Goal: Information Seeking & Learning: Learn about a topic

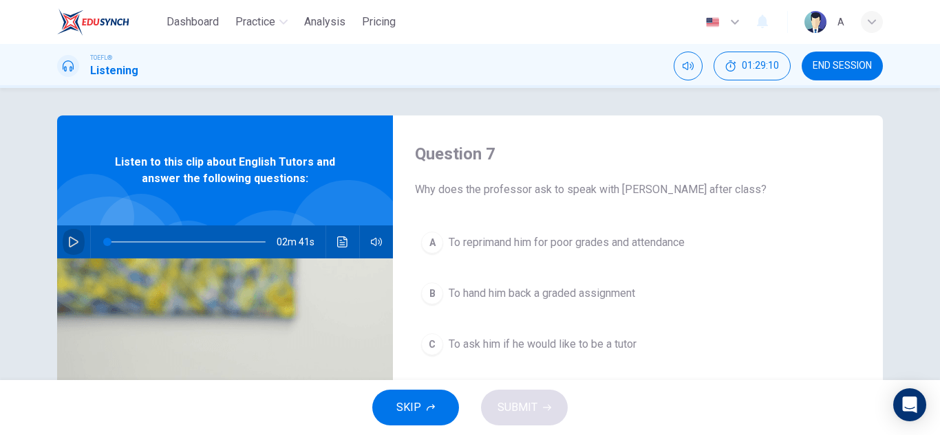
click at [76, 243] on button "button" at bounding box center [74, 242] width 22 height 33
type input "0"
click at [63, 226] on button "button" at bounding box center [74, 242] width 22 height 33
type input "0"
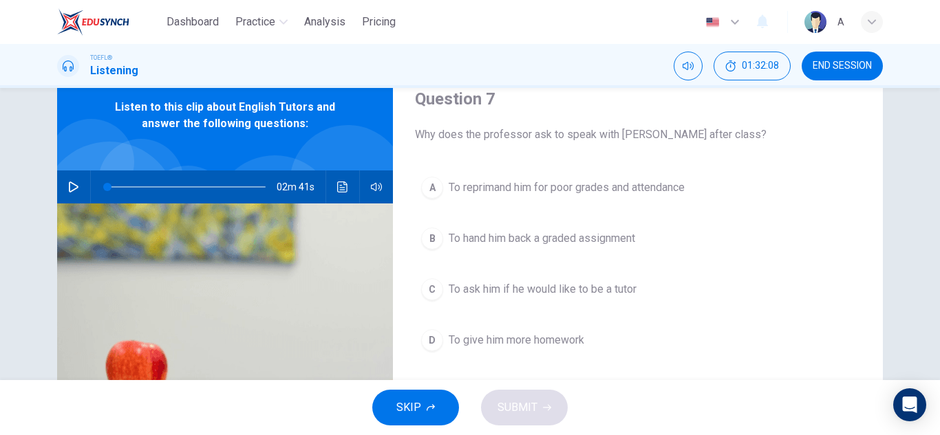
scroll to position [83, 0]
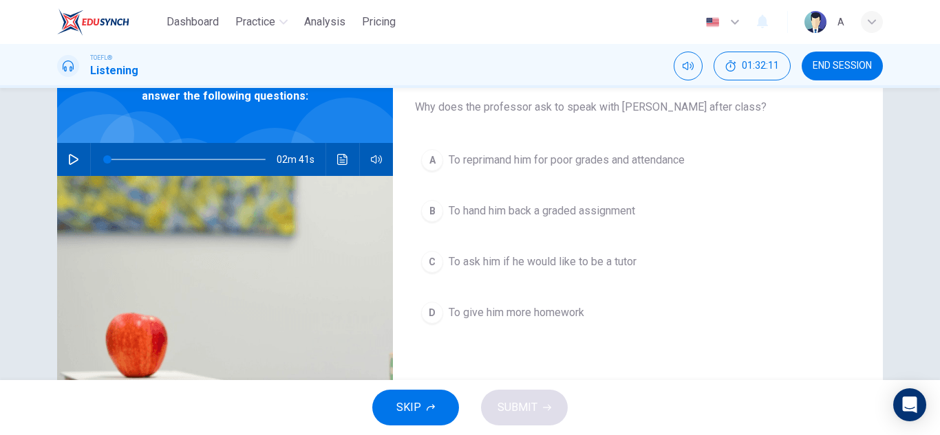
click at [554, 265] on span "To ask him if he would like to be a tutor" at bounding box center [542, 262] width 188 height 17
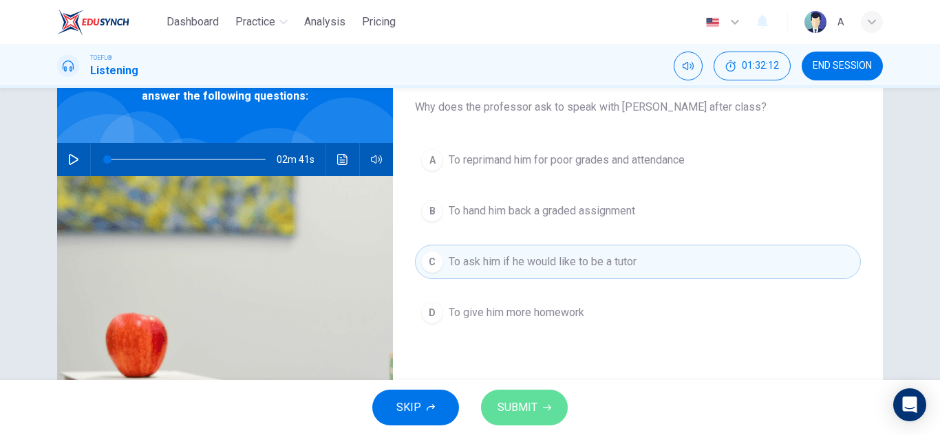
click at [535, 408] on span "SUBMIT" at bounding box center [517, 407] width 40 height 19
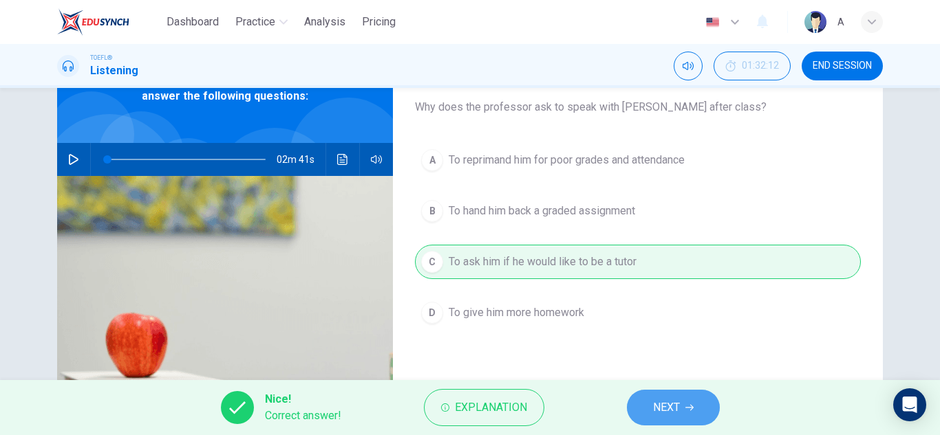
click at [649, 399] on button "NEXT" at bounding box center [673, 408] width 93 height 36
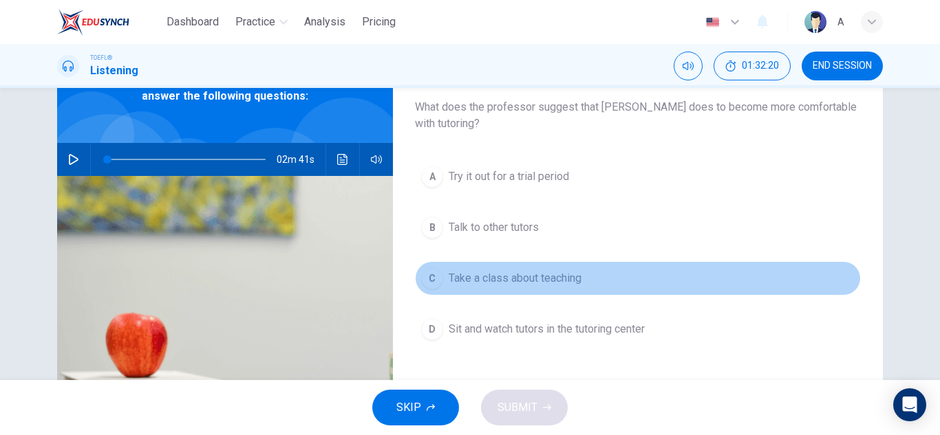
click at [556, 281] on span "Take a class about teaching" at bounding box center [514, 278] width 133 height 17
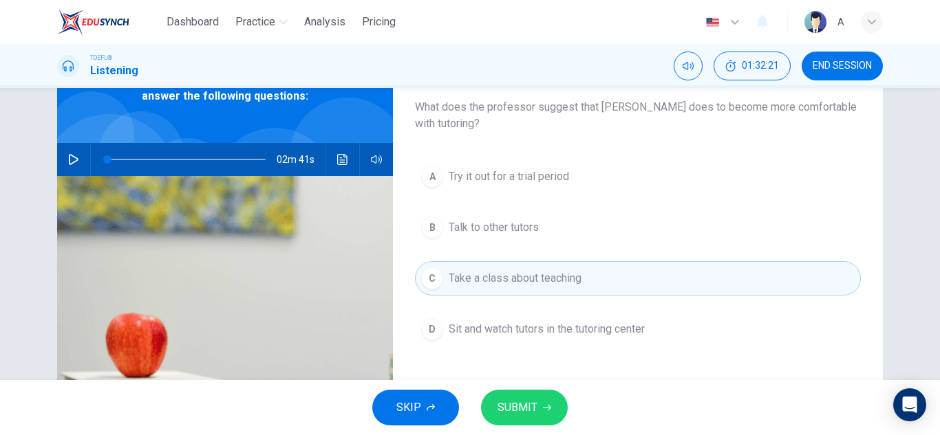
click at [530, 395] on button "SUBMIT" at bounding box center [524, 408] width 87 height 36
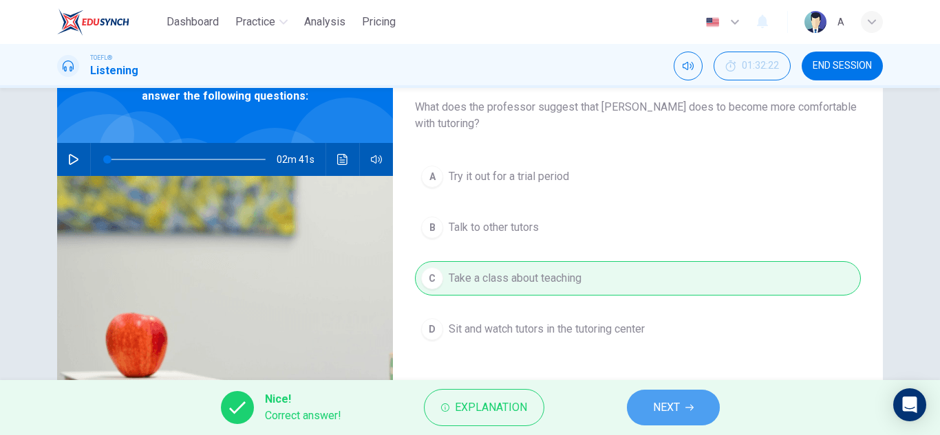
click at [671, 402] on span "NEXT" at bounding box center [666, 407] width 27 height 19
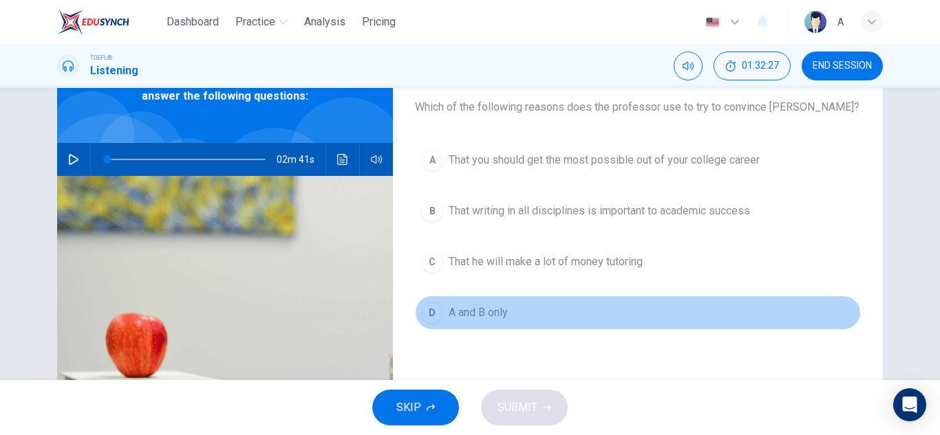
click at [594, 312] on button "D A and B only" at bounding box center [638, 313] width 446 height 34
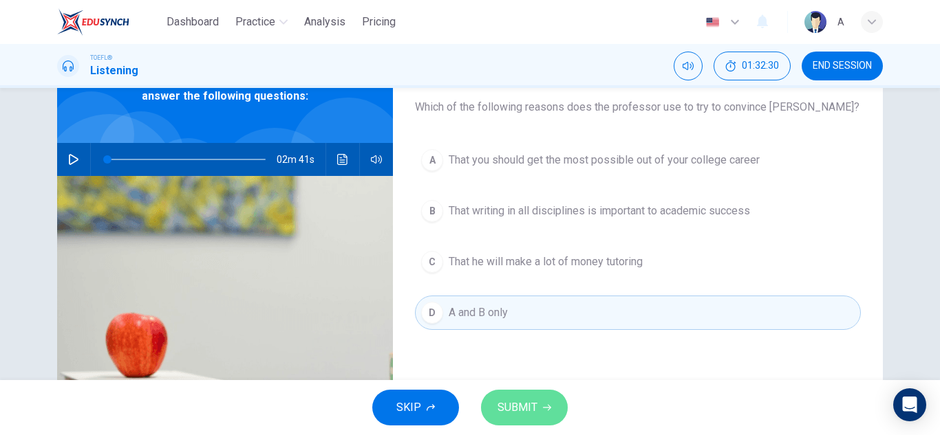
click at [523, 399] on span "SUBMIT" at bounding box center [517, 407] width 40 height 19
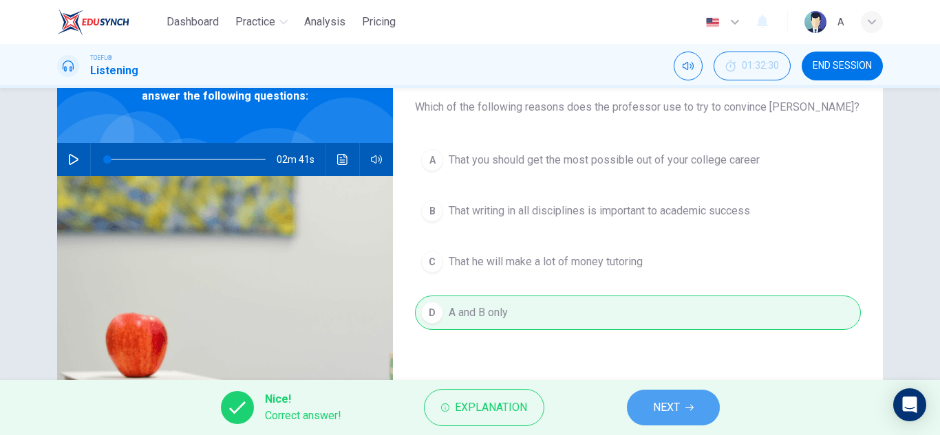
click at [676, 399] on span "NEXT" at bounding box center [666, 407] width 27 height 19
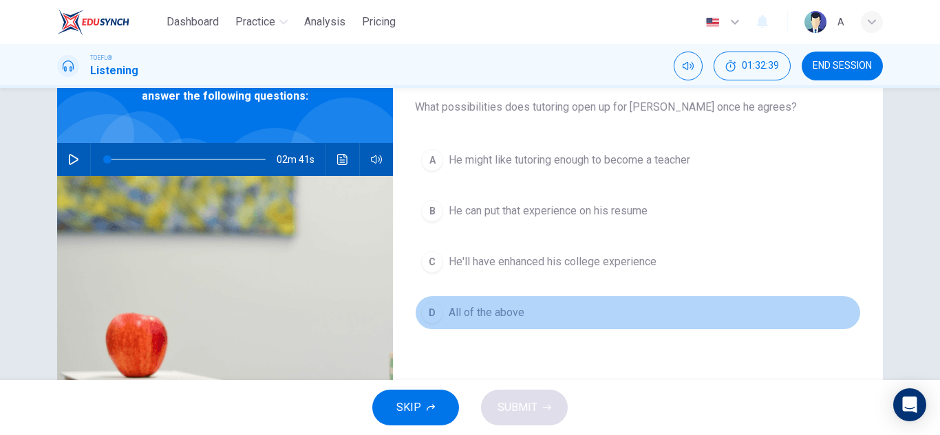
click at [572, 320] on button "D All of the above" at bounding box center [638, 313] width 446 height 34
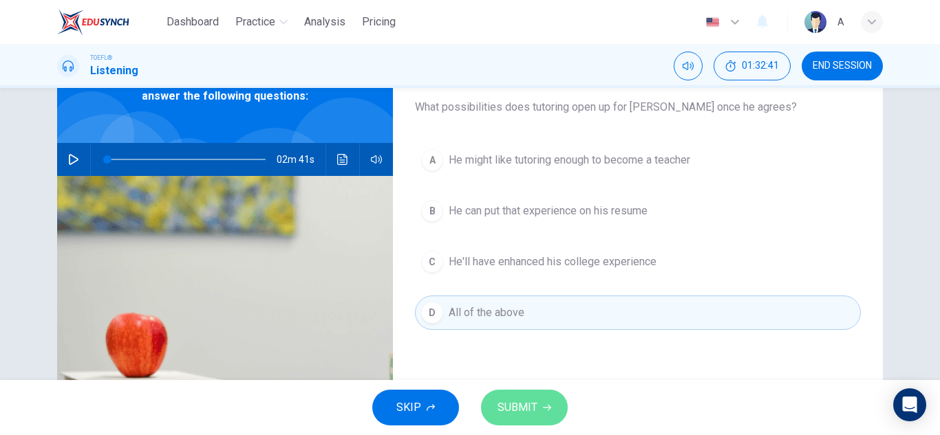
click at [531, 409] on span "SUBMIT" at bounding box center [517, 407] width 40 height 19
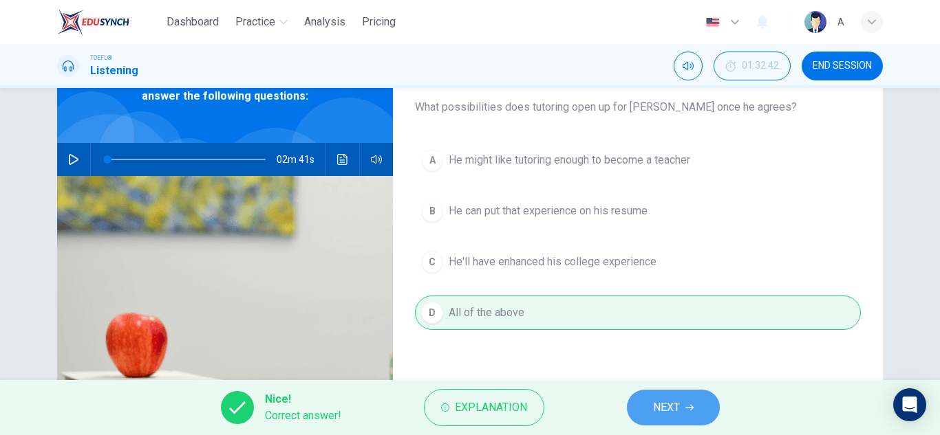
click at [651, 406] on button "NEXT" at bounding box center [673, 408] width 93 height 36
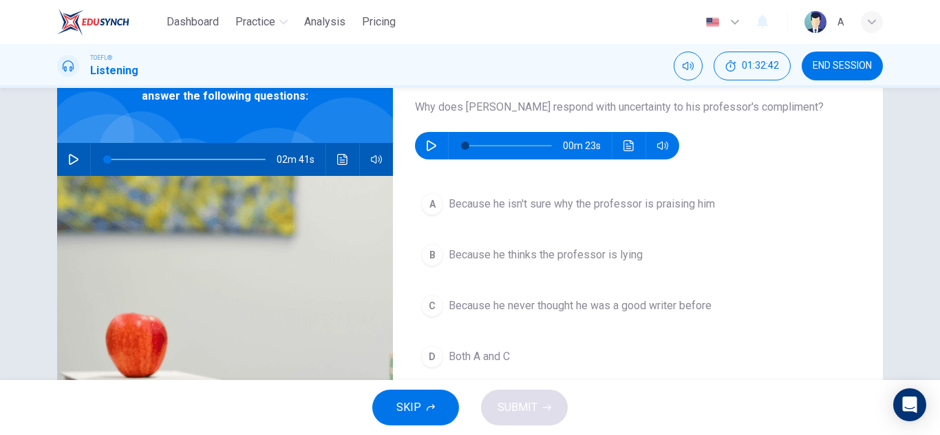
click at [442, 151] on div "00m 23s" at bounding box center [547, 146] width 264 height 28
click at [435, 149] on button "button" at bounding box center [431, 146] width 22 height 28
type input "0"
click at [420, 132] on button "button" at bounding box center [431, 146] width 22 height 28
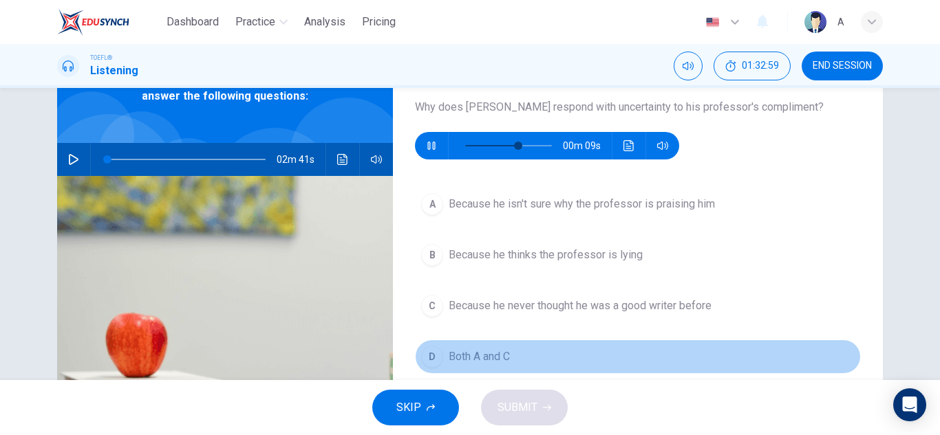
click at [443, 355] on button "D Both A and C" at bounding box center [638, 357] width 446 height 34
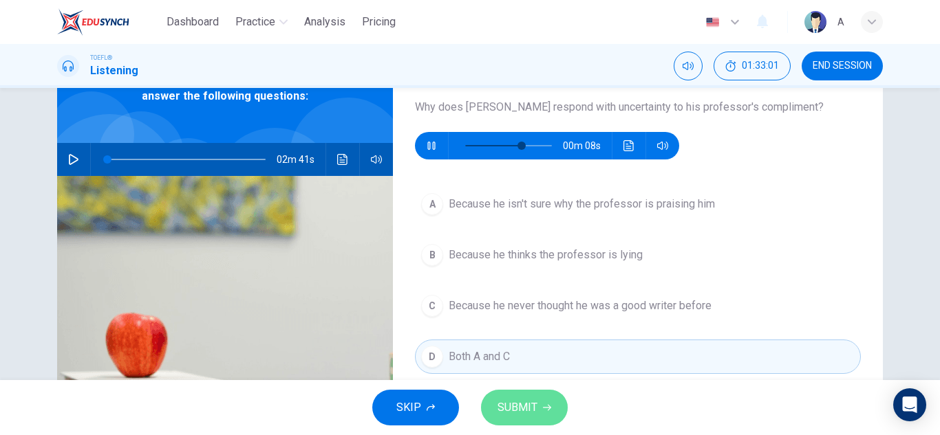
click at [538, 411] on button "SUBMIT" at bounding box center [524, 408] width 87 height 36
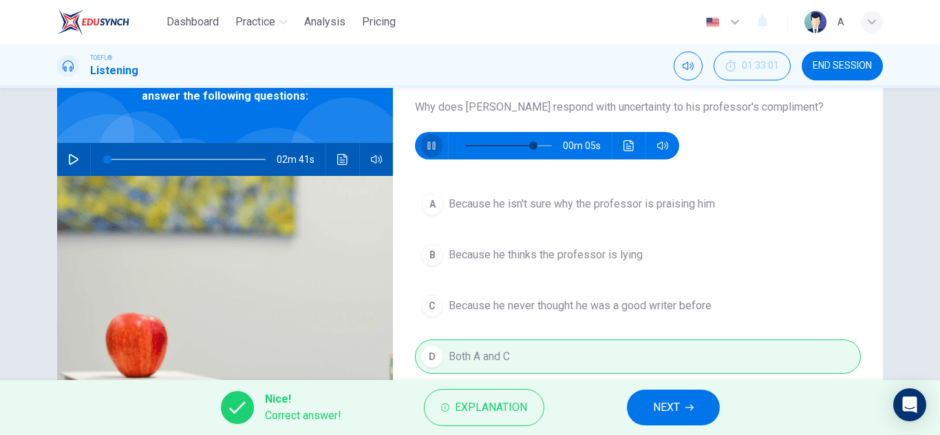
click at [429, 144] on icon "button" at bounding box center [431, 145] width 11 height 11
type input "78"
click at [697, 398] on button "NEXT" at bounding box center [673, 408] width 93 height 36
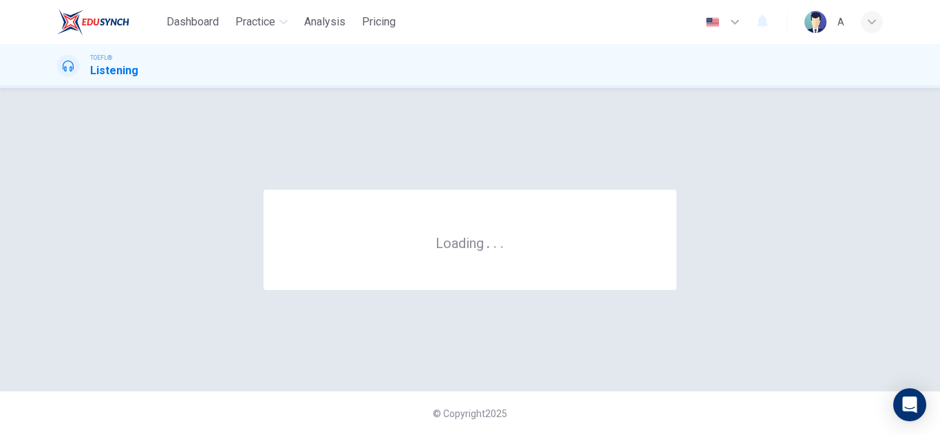
scroll to position [0, 0]
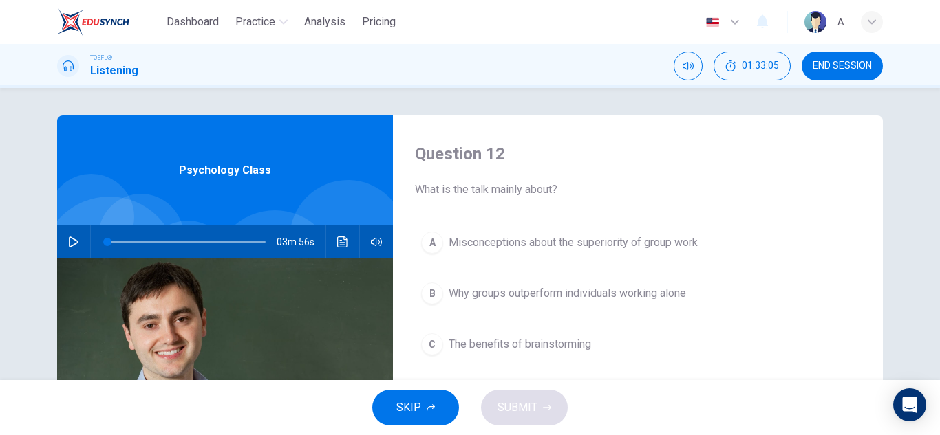
click at [74, 248] on button "button" at bounding box center [74, 242] width 22 height 33
type input "0"
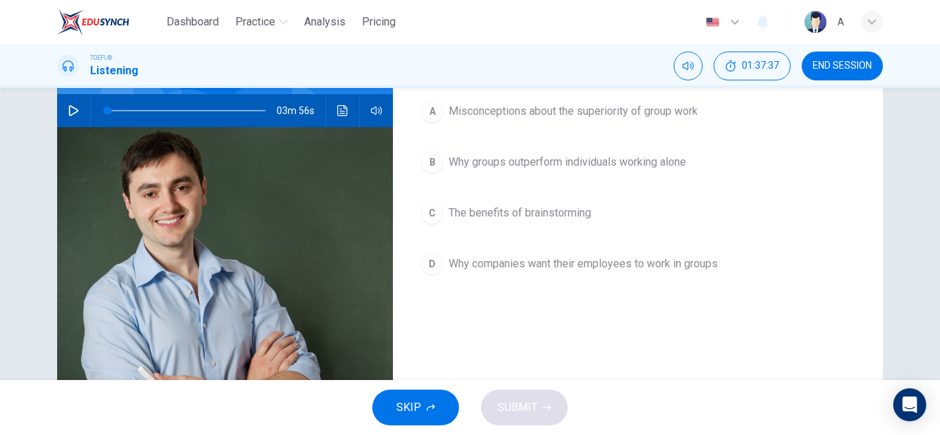
scroll to position [138, 0]
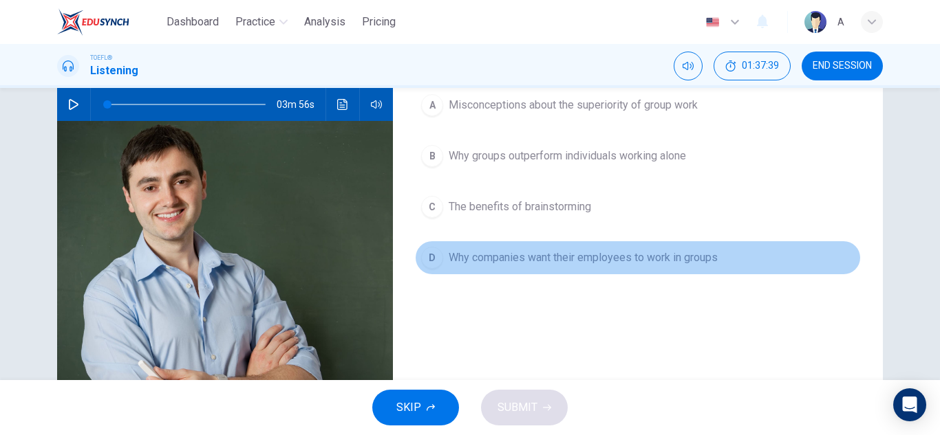
drag, startPoint x: 561, startPoint y: 262, endPoint x: 559, endPoint y: 366, distance: 103.9
click at [561, 261] on span "Why companies want their employees to work in groups" at bounding box center [582, 258] width 269 height 17
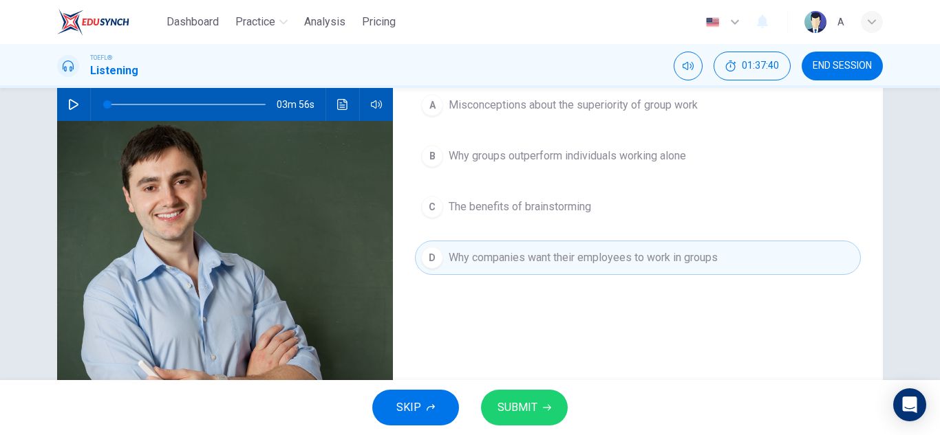
click at [516, 411] on span "SUBMIT" at bounding box center [517, 407] width 40 height 19
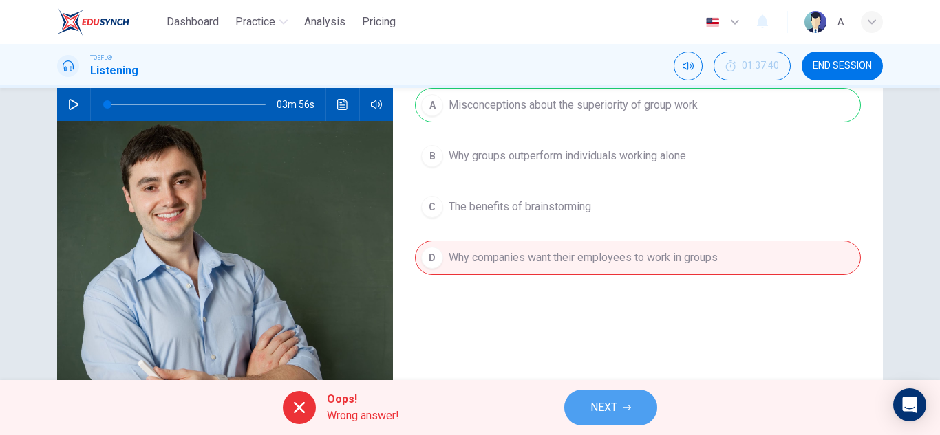
click at [616, 411] on span "NEXT" at bounding box center [603, 407] width 27 height 19
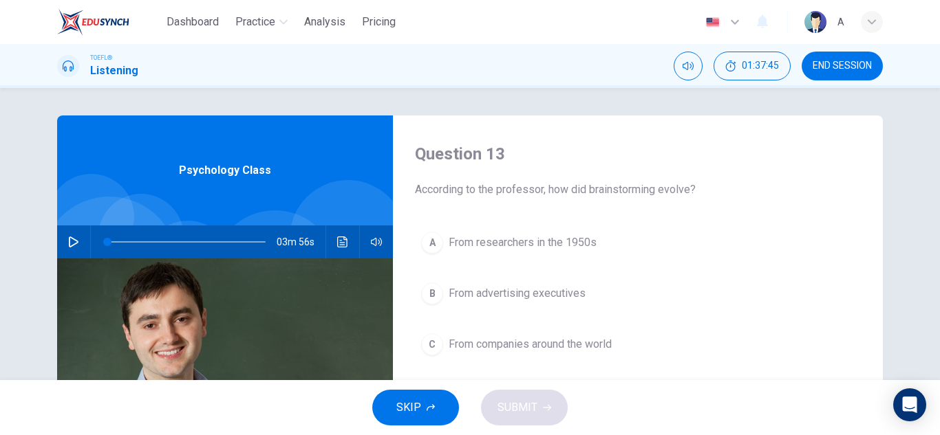
scroll to position [69, 0]
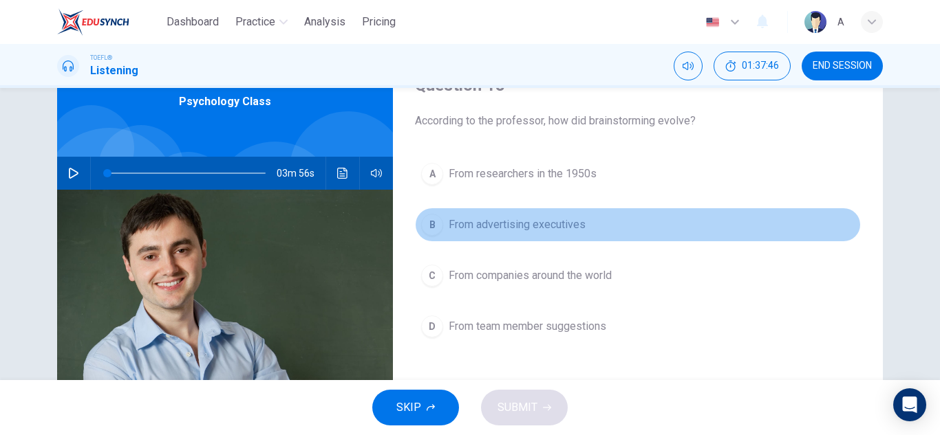
click at [541, 214] on button "B From advertising executives" at bounding box center [638, 225] width 446 height 34
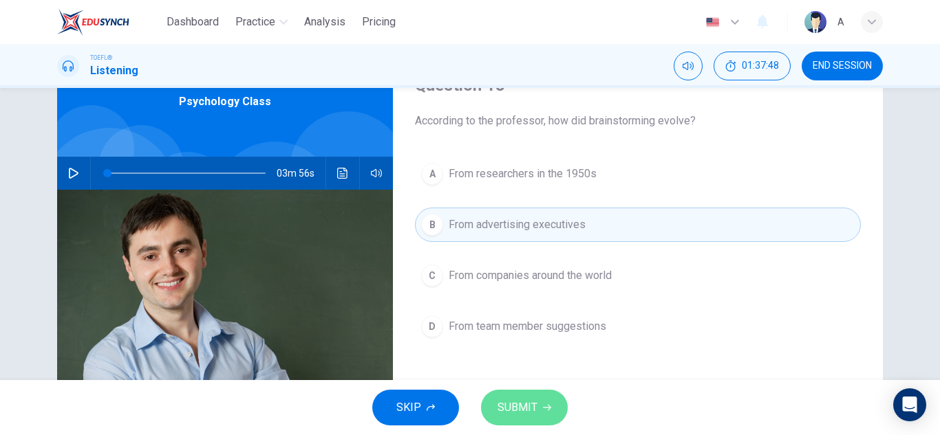
click at [521, 395] on button "SUBMIT" at bounding box center [524, 408] width 87 height 36
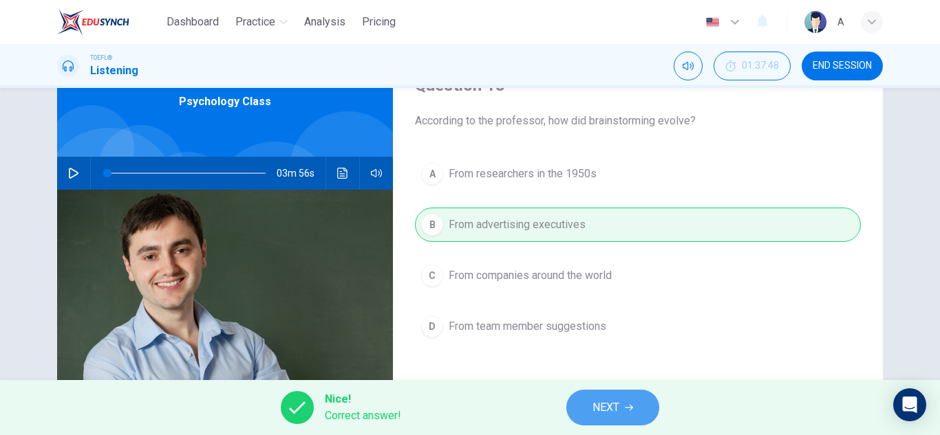
click at [585, 404] on button "NEXT" at bounding box center [612, 408] width 93 height 36
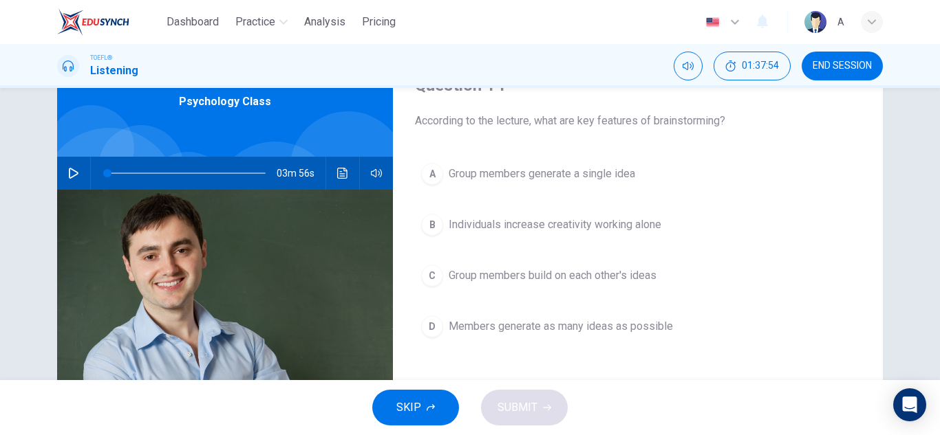
click at [503, 318] on span "Members generate as many ideas as possible" at bounding box center [560, 326] width 224 height 17
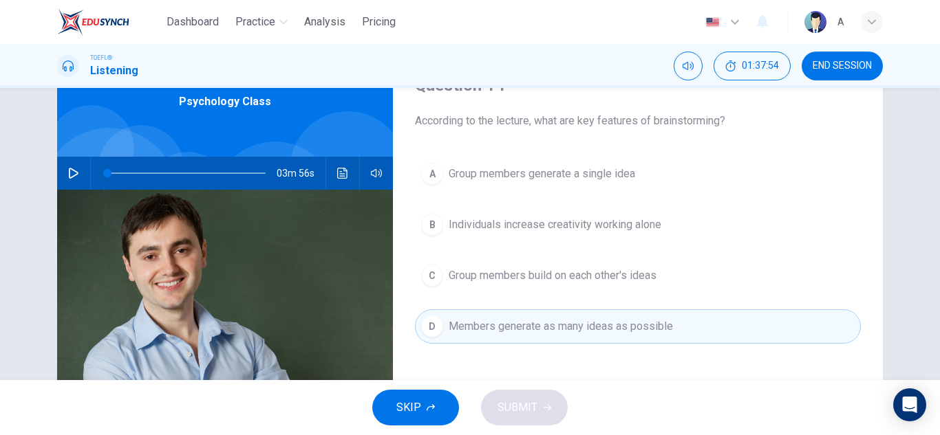
click at [539, 413] on div "SKIP SUBMIT" at bounding box center [470, 407] width 940 height 55
click at [571, 303] on div "A Group members generate a single idea B Individuals increase creativity workin…" at bounding box center [638, 264] width 446 height 215
click at [575, 268] on span "Group members build on each other's ideas" at bounding box center [552, 276] width 208 height 17
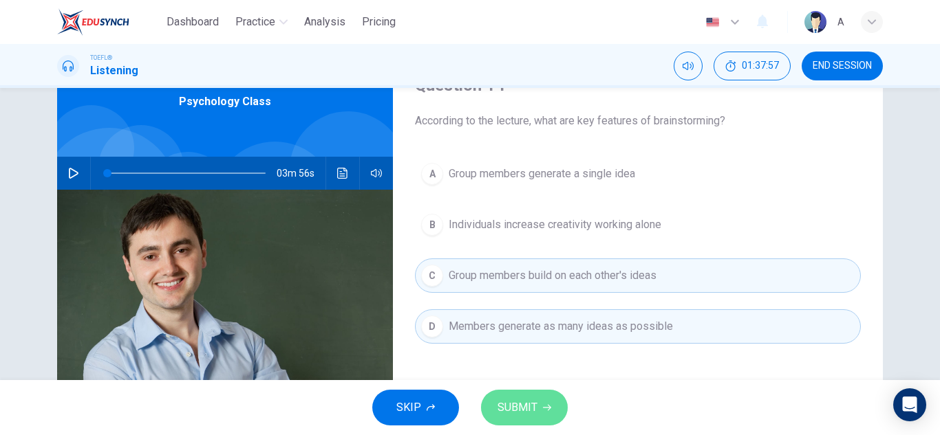
click at [552, 403] on button "SUBMIT" at bounding box center [524, 408] width 87 height 36
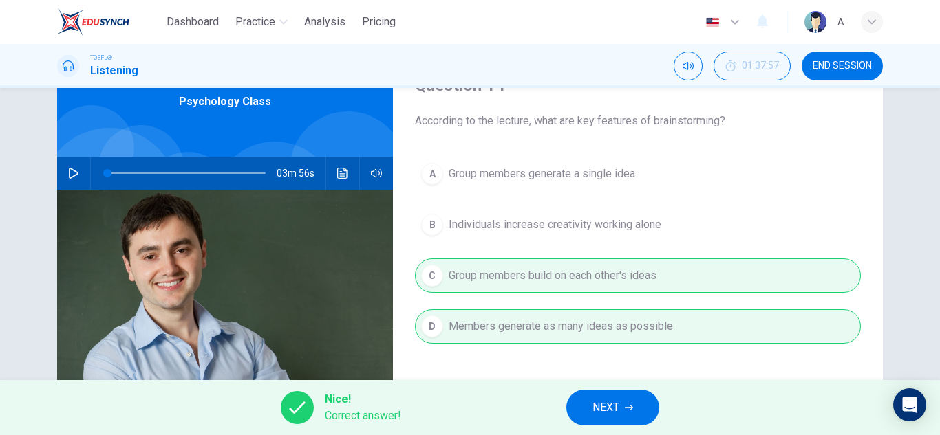
click at [557, 420] on div "Nice! Correct answer! NEXT" at bounding box center [470, 407] width 940 height 55
click at [572, 411] on button "NEXT" at bounding box center [612, 408] width 93 height 36
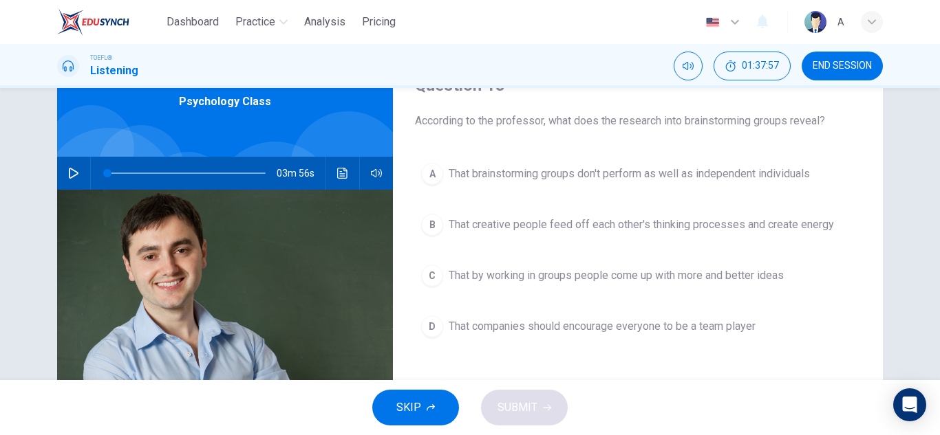
drag, startPoint x: 572, startPoint y: 411, endPoint x: 564, endPoint y: 384, distance: 28.1
click at [675, 180] on span "That brainstorming groups don't perform as well as independent individuals" at bounding box center [628, 174] width 361 height 17
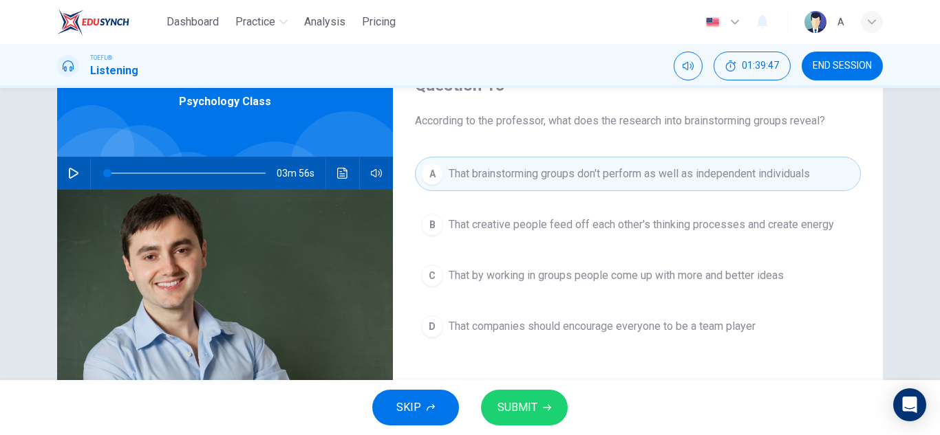
click at [530, 386] on div "SKIP SUBMIT" at bounding box center [470, 407] width 940 height 55
click at [530, 402] on span "SUBMIT" at bounding box center [517, 407] width 40 height 19
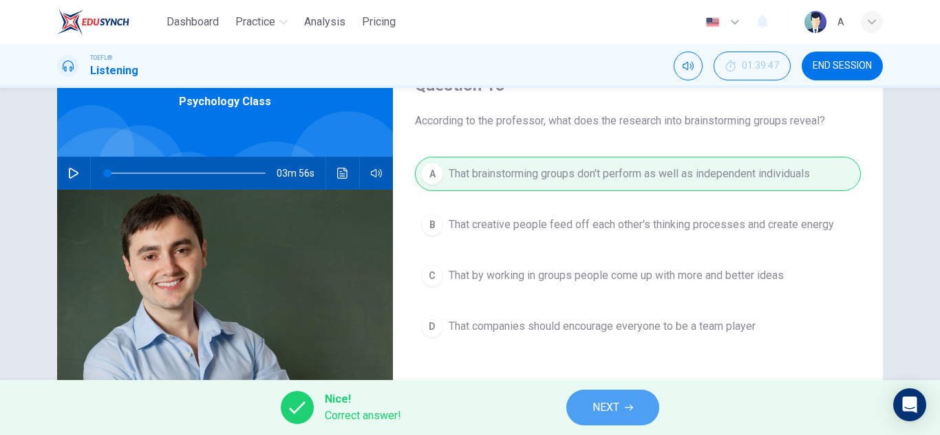
click at [568, 406] on button "NEXT" at bounding box center [612, 408] width 93 height 36
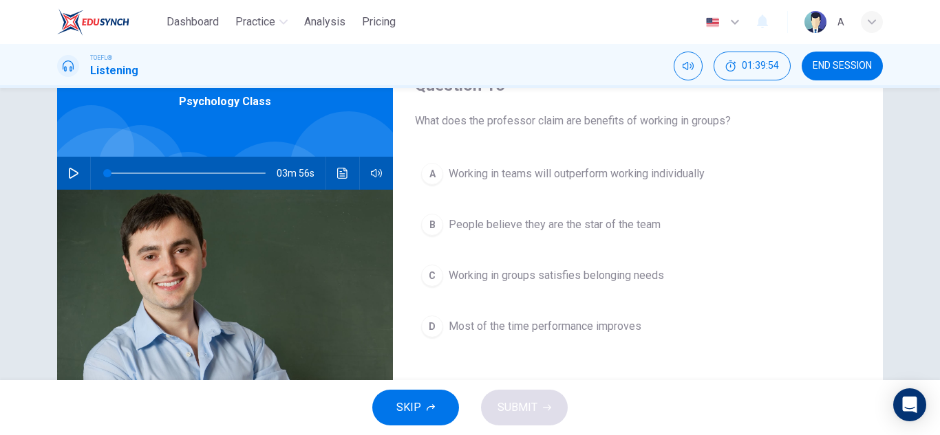
click at [606, 287] on button "C Working in groups satisfies belonging needs" at bounding box center [638, 276] width 446 height 34
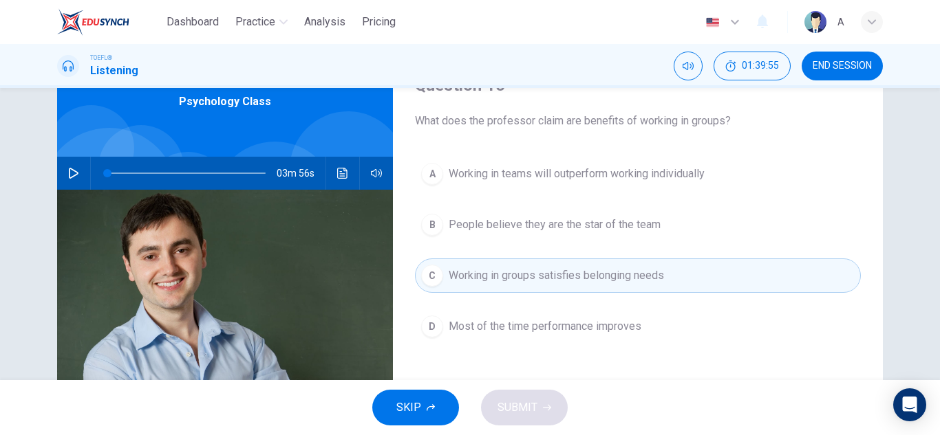
click at [578, 270] on span "Working in groups satisfies belonging needs" at bounding box center [555, 276] width 215 height 17
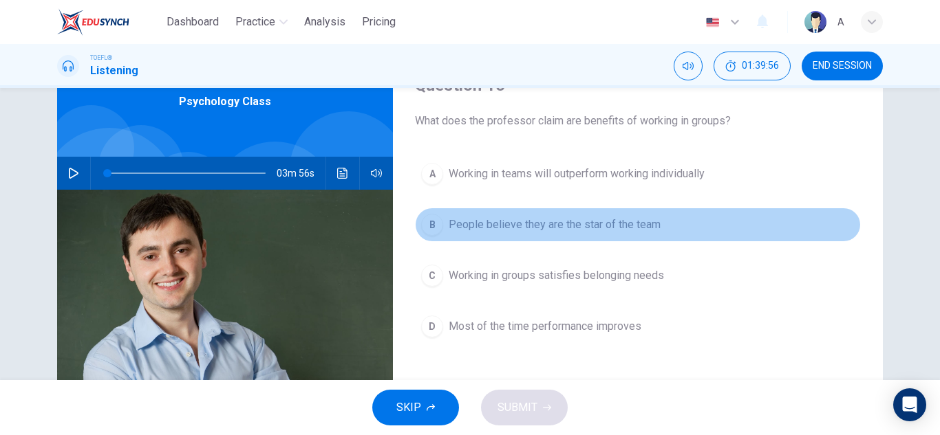
click at [611, 237] on button "B People believe they are the star of the team" at bounding box center [638, 225] width 446 height 34
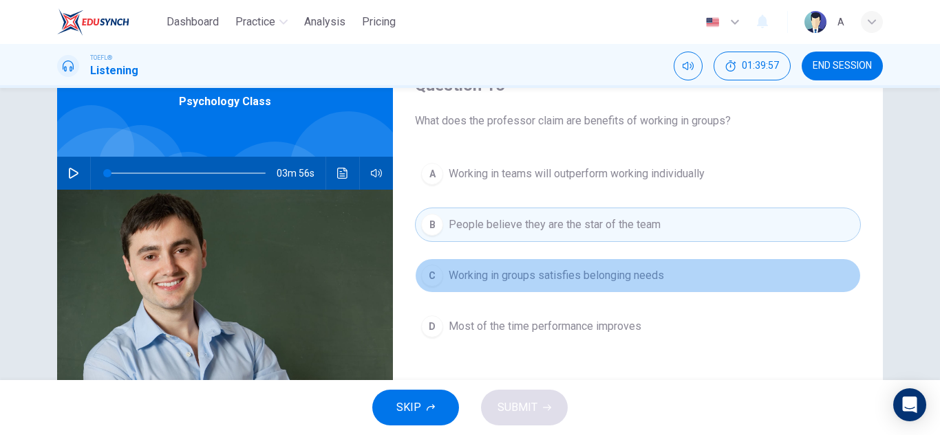
click at [583, 269] on span "Working in groups satisfies belonging needs" at bounding box center [555, 276] width 215 height 17
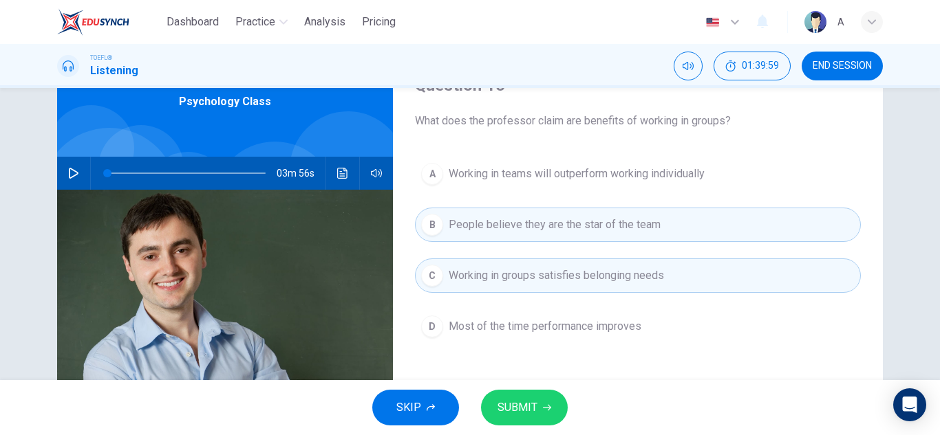
click at [550, 384] on div "SKIP SUBMIT" at bounding box center [470, 407] width 940 height 55
click at [550, 411] on button "SUBMIT" at bounding box center [524, 408] width 87 height 36
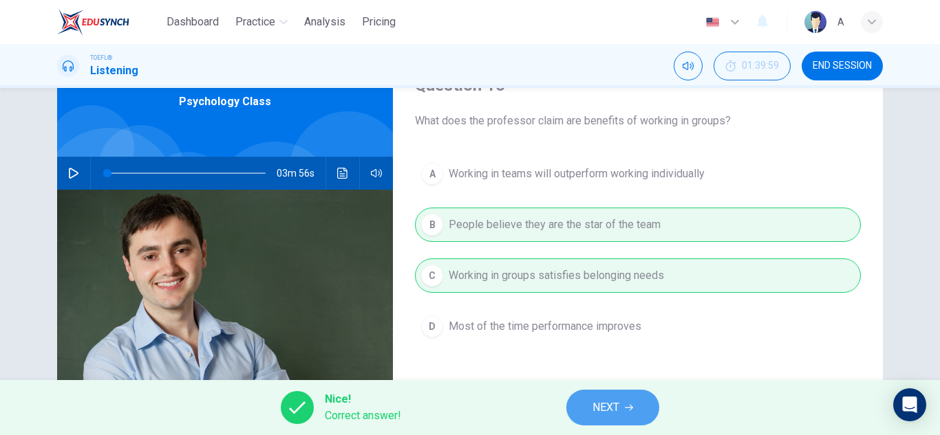
click at [589, 398] on button "NEXT" at bounding box center [612, 408] width 93 height 36
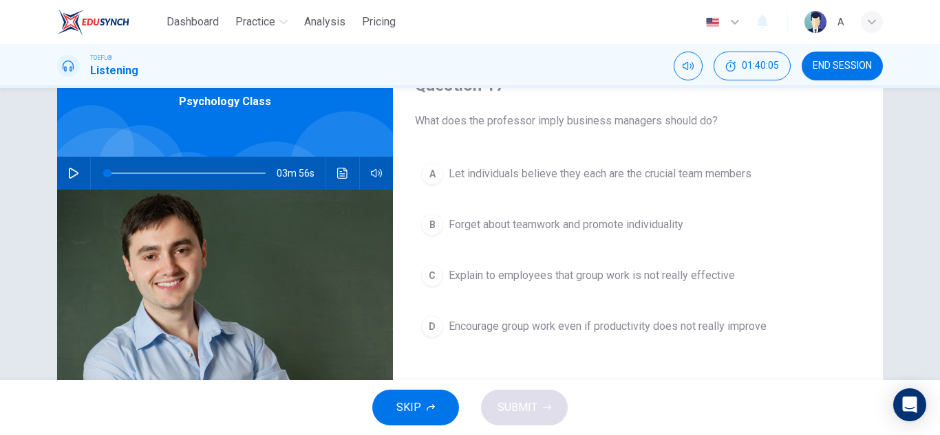
click at [692, 185] on button "A Let individuals believe they each are the crucial team members" at bounding box center [638, 174] width 446 height 34
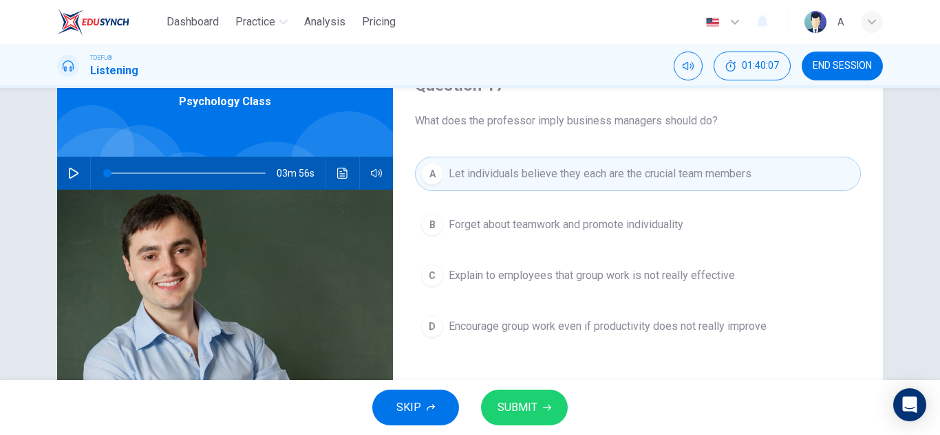
click at [513, 403] on span "SUBMIT" at bounding box center [517, 407] width 40 height 19
click at [506, 387] on div "SKIP SUBMIT" at bounding box center [470, 407] width 940 height 55
click at [521, 404] on span "SUBMIT" at bounding box center [517, 407] width 40 height 19
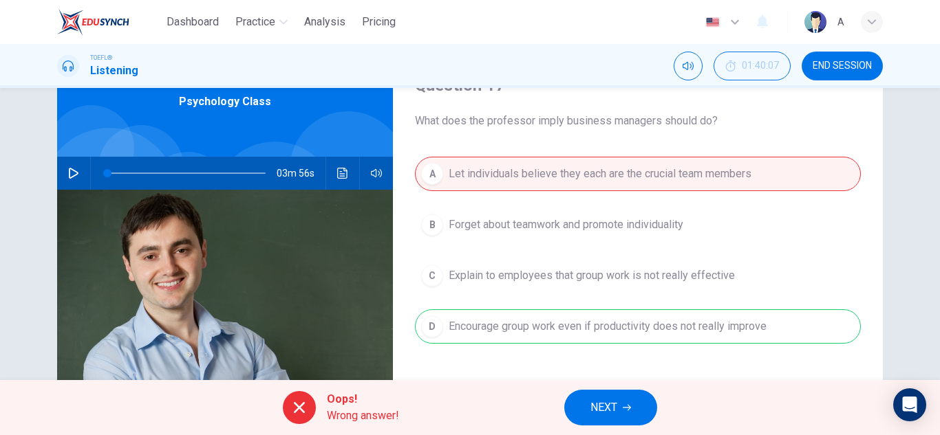
click at [407, 355] on div "Question 17 What does the professor imply business managers should do? A Let in…" at bounding box center [638, 286] width 490 height 478
click at [602, 400] on span "NEXT" at bounding box center [603, 407] width 27 height 19
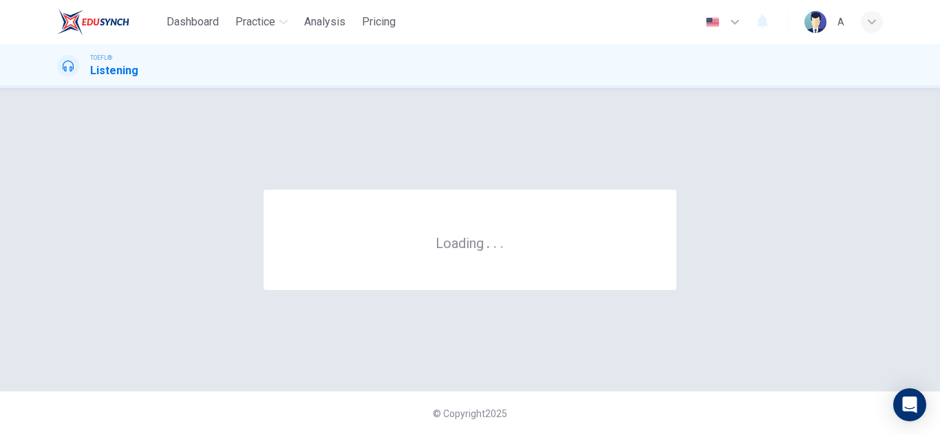
scroll to position [0, 0]
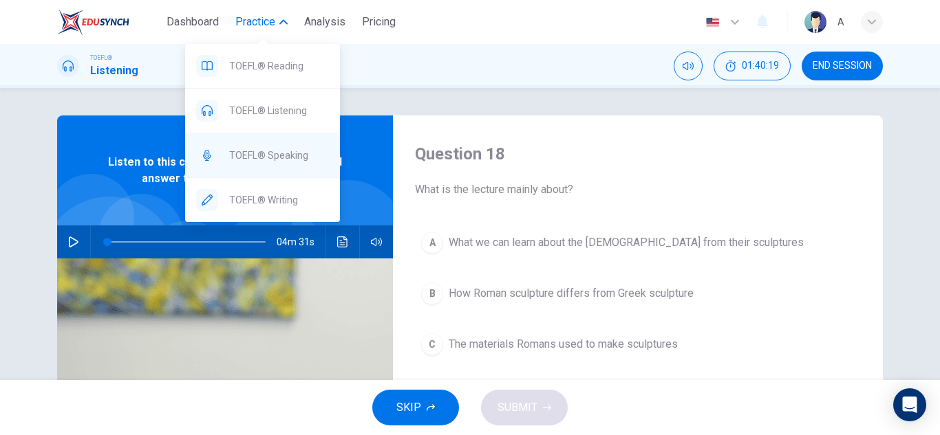
click at [303, 148] on span "TOEFL® Speaking" at bounding box center [279, 155] width 100 height 17
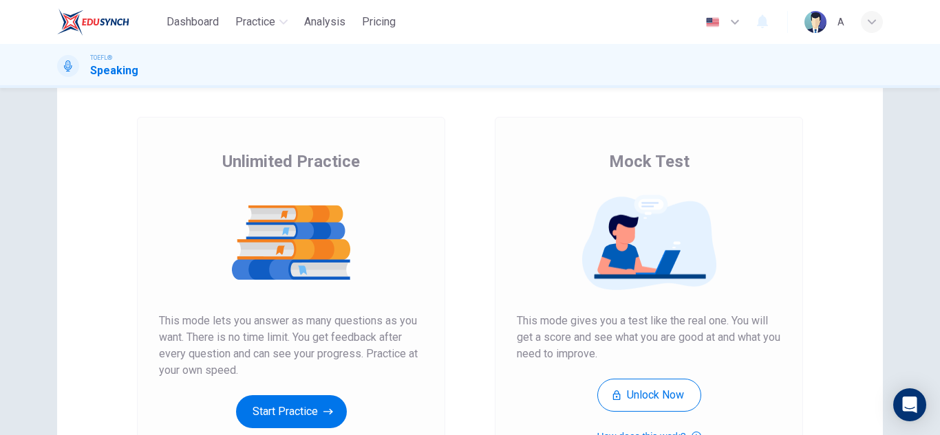
scroll to position [138, 0]
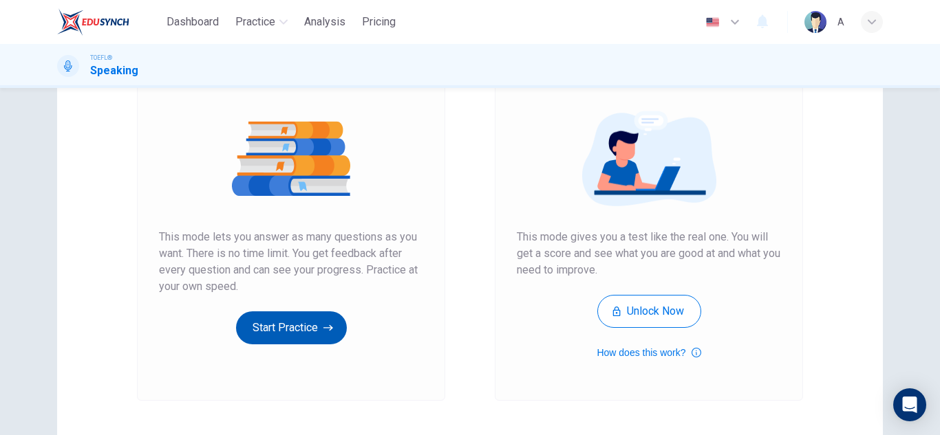
click at [331, 325] on button "Start Practice" at bounding box center [291, 328] width 111 height 33
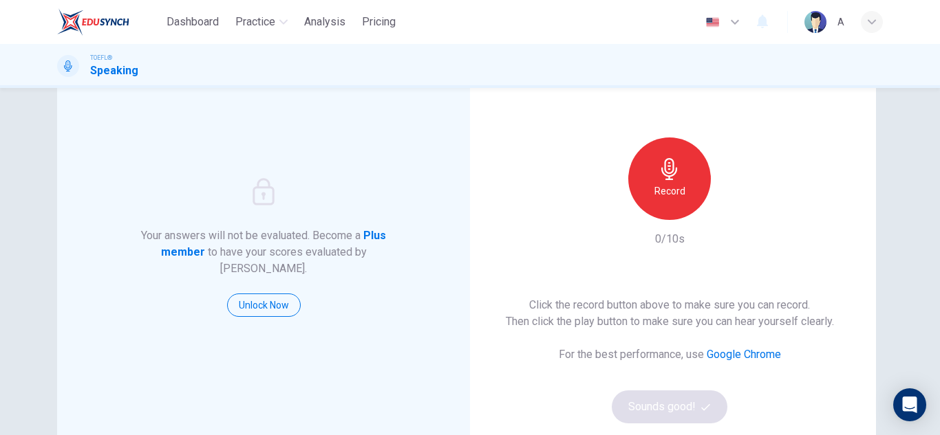
scroll to position [69, 0]
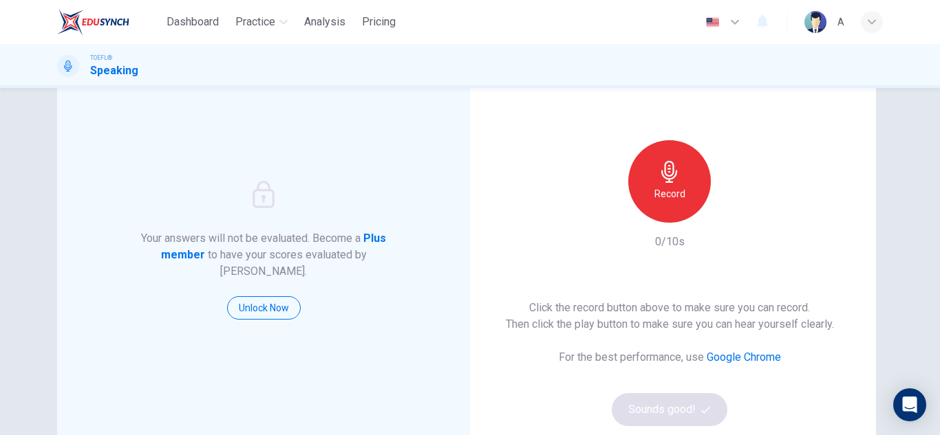
click at [665, 135] on div "This Section Requires a Microphone Record 0/10s Click the record button above t…" at bounding box center [669, 250] width 413 height 407
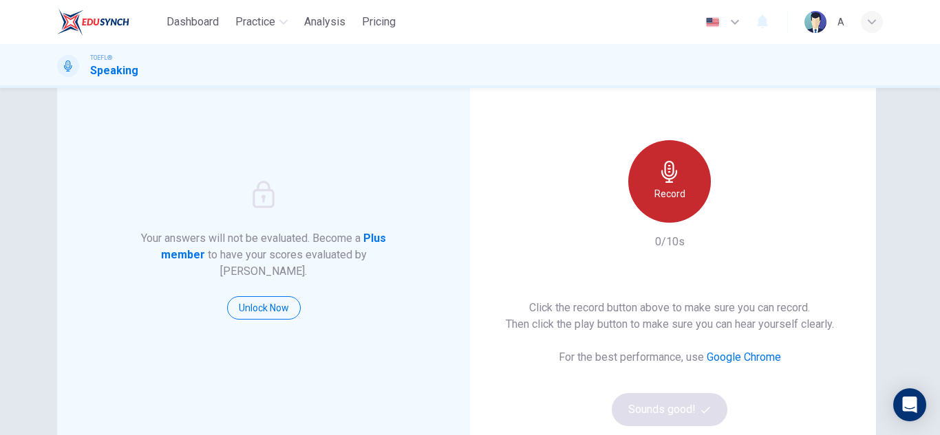
click at [667, 167] on icon "button" at bounding box center [669, 172] width 22 height 22
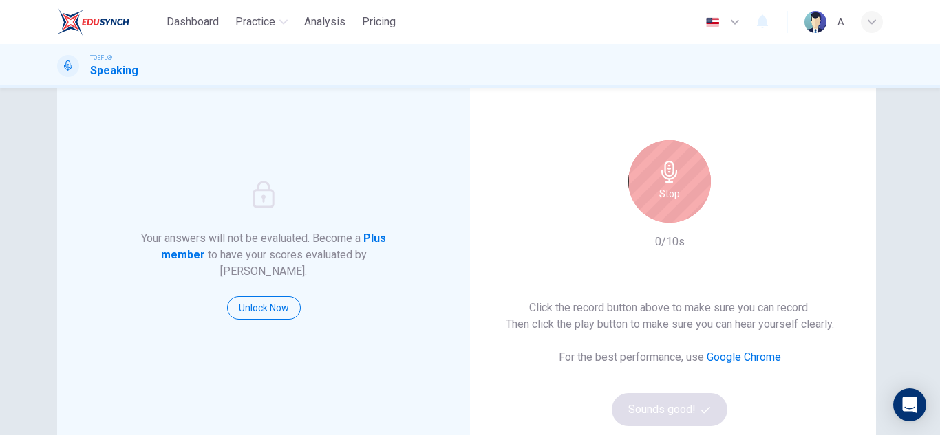
click at [667, 167] on icon "button" at bounding box center [669, 172] width 22 height 22
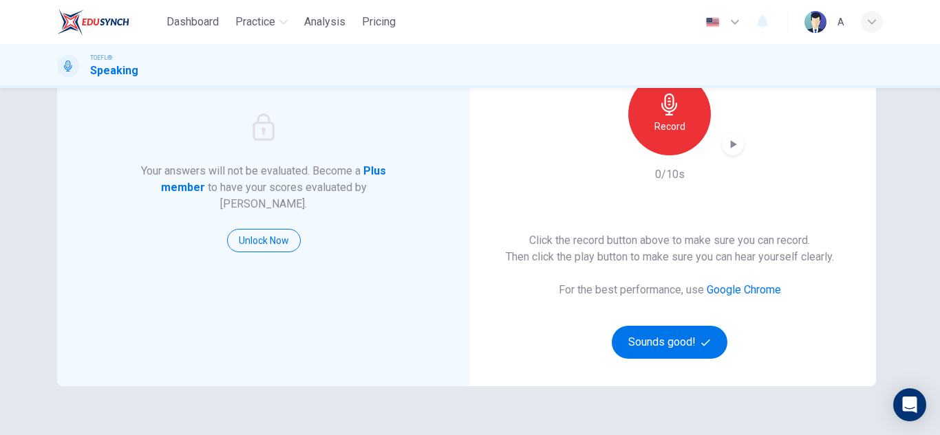
scroll to position [206, 0]
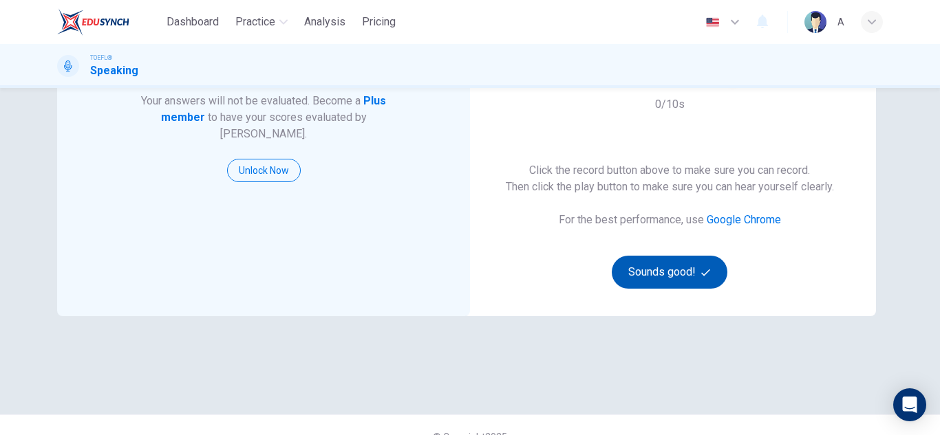
click at [684, 272] on button "Sounds good!" at bounding box center [669, 272] width 116 height 33
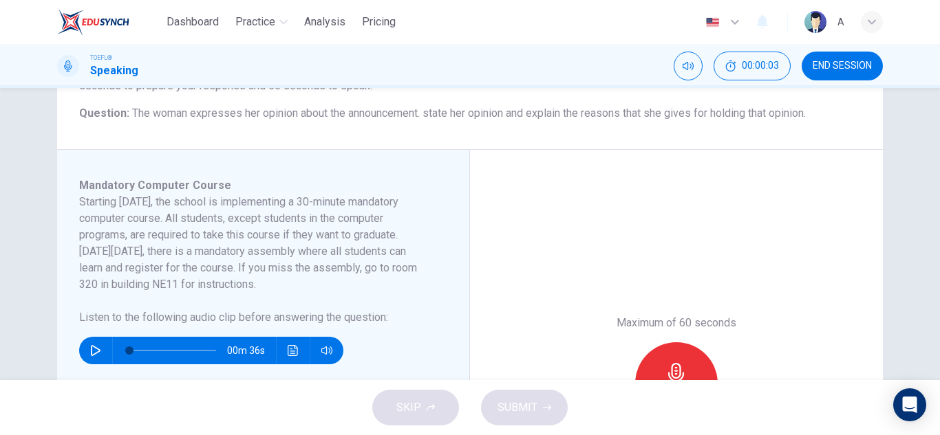
scroll to position [138, 0]
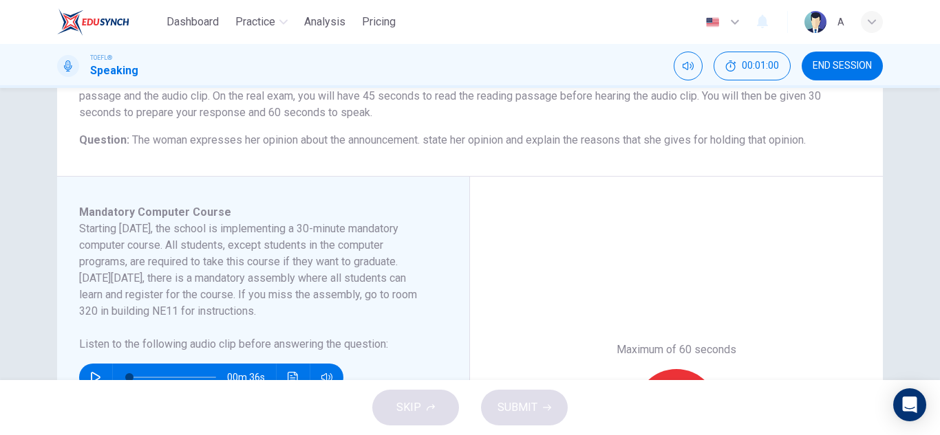
click at [91, 380] on icon "button" at bounding box center [96, 377] width 10 height 11
type input "0"
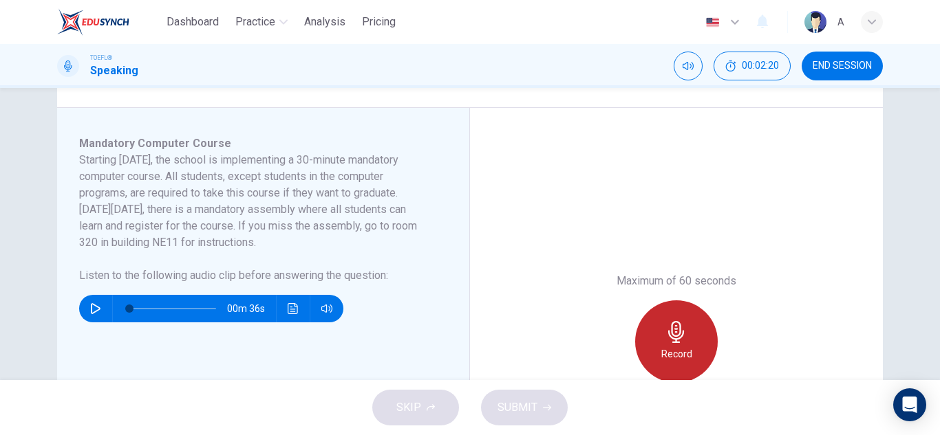
click at [661, 347] on h6 "Record" at bounding box center [676, 354] width 31 height 17
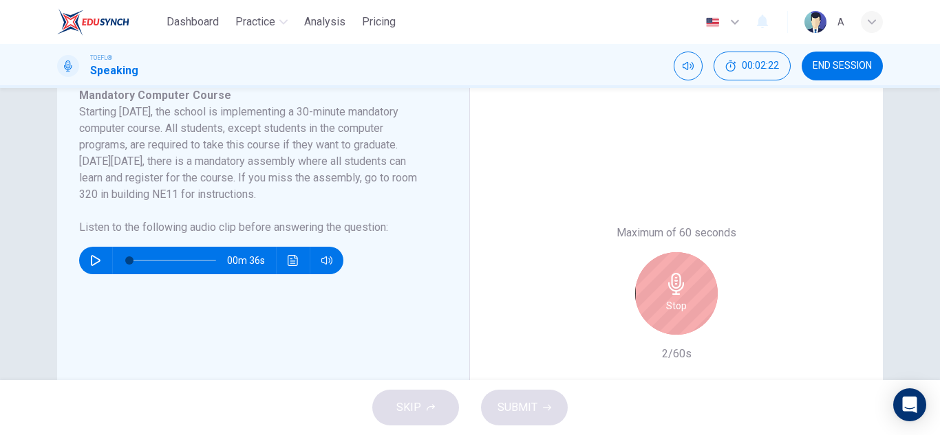
scroll to position [344, 0]
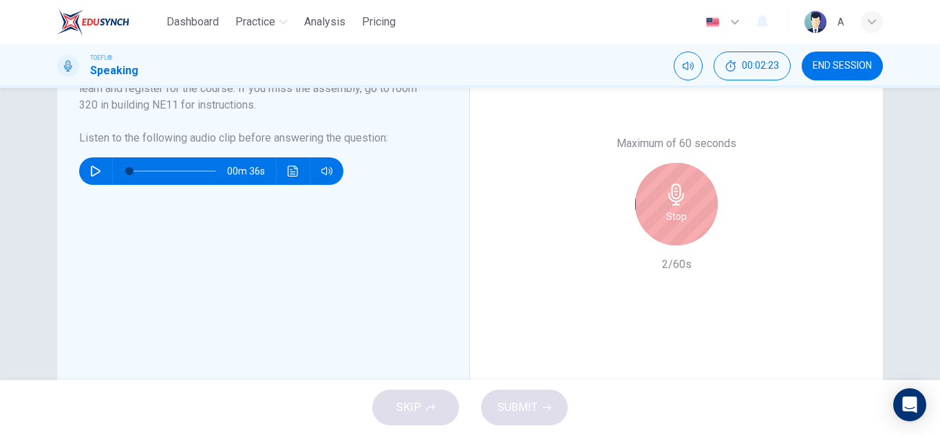
click at [692, 171] on div "Stop" at bounding box center [676, 204] width 83 height 83
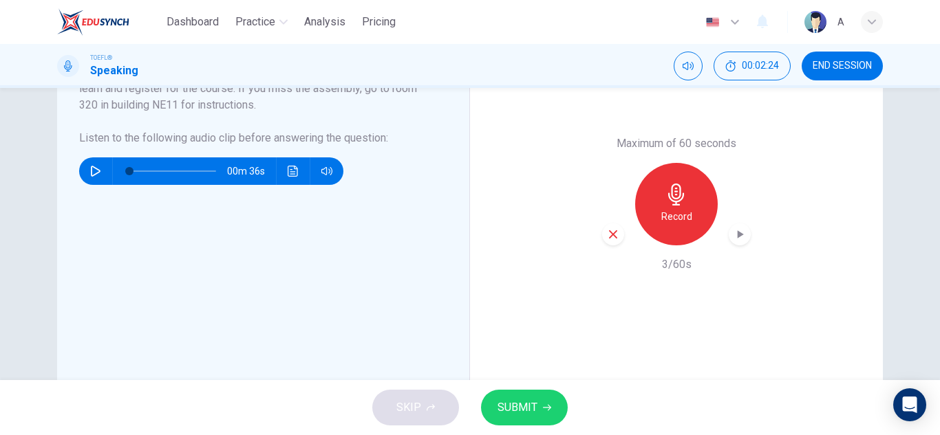
click at [609, 246] on div "Maximum of 60 seconds Record 3/60s" at bounding box center [676, 204] width 149 height 138
click at [609, 239] on icon "button" at bounding box center [613, 234] width 12 height 12
click at [691, 203] on div "Record" at bounding box center [676, 204] width 83 height 83
click at [737, 235] on icon "button" at bounding box center [740, 234] width 6 height 8
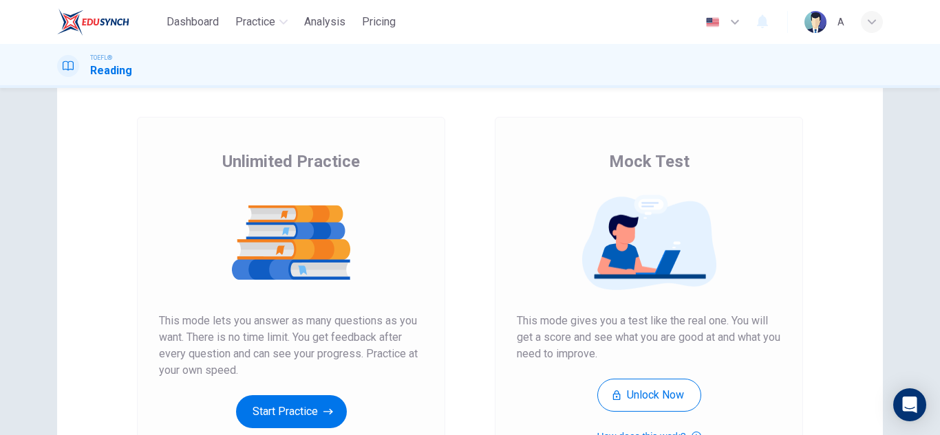
scroll to position [138, 0]
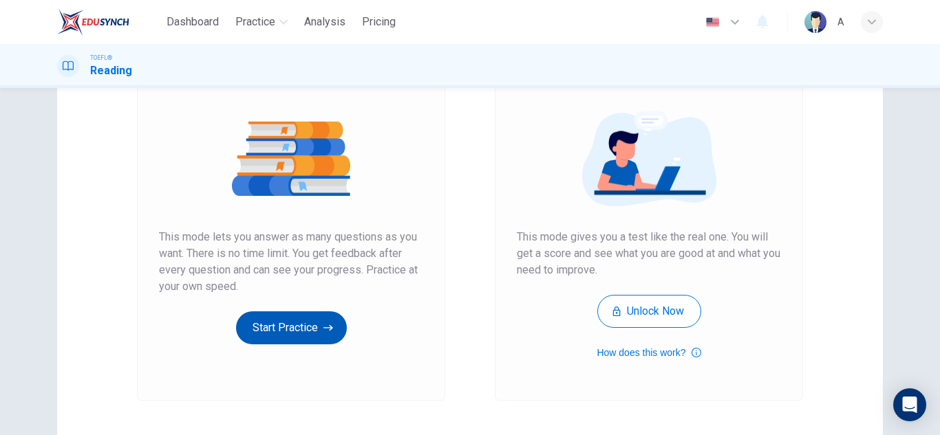
click at [327, 336] on button "Start Practice" at bounding box center [291, 328] width 111 height 33
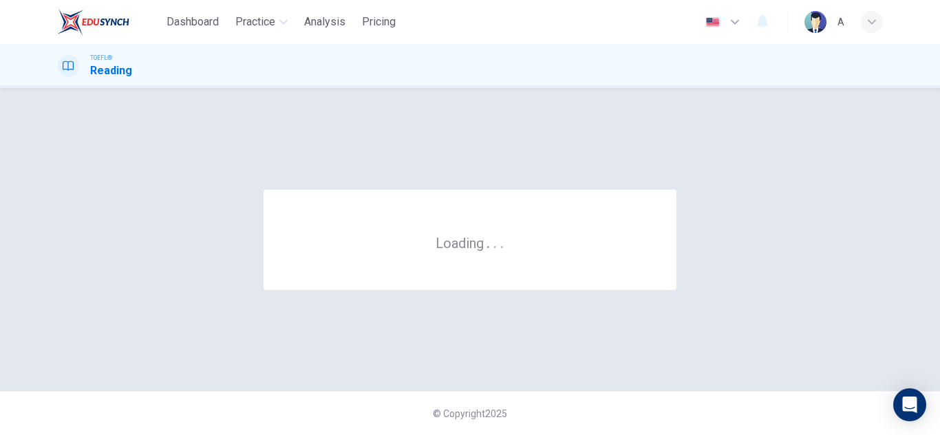
scroll to position [0, 0]
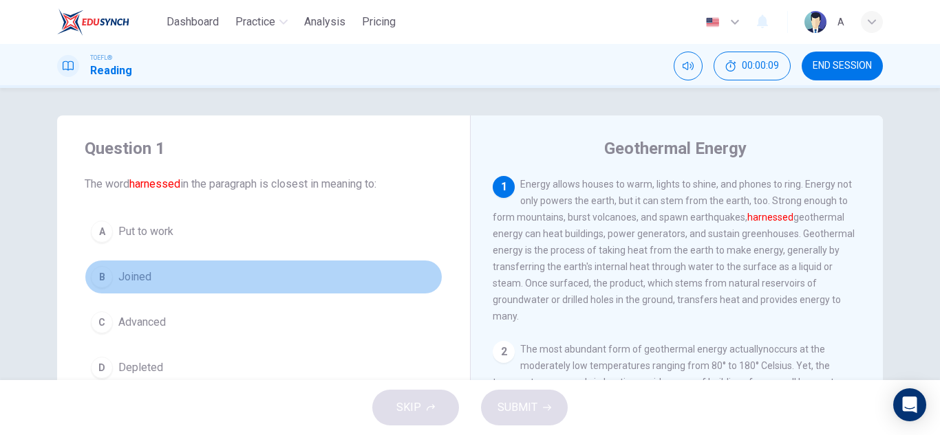
click at [178, 279] on button "B Joined" at bounding box center [264, 277] width 358 height 34
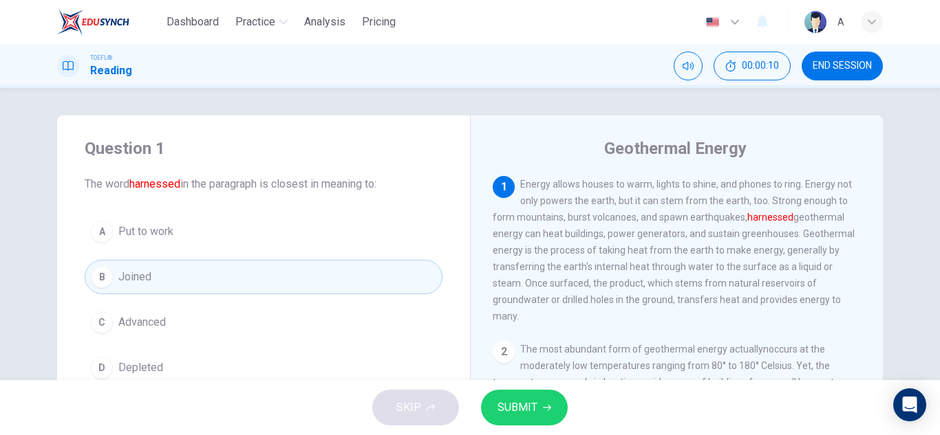
click at [517, 415] on span "SUBMIT" at bounding box center [517, 407] width 40 height 19
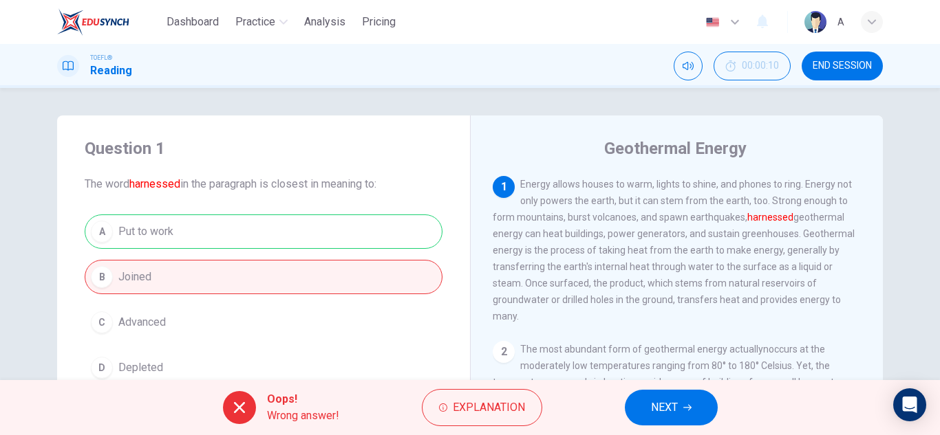
drag, startPoint x: 671, startPoint y: 400, endPoint x: 642, endPoint y: 389, distance: 30.3
click at [670, 398] on span "NEXT" at bounding box center [664, 407] width 27 height 19
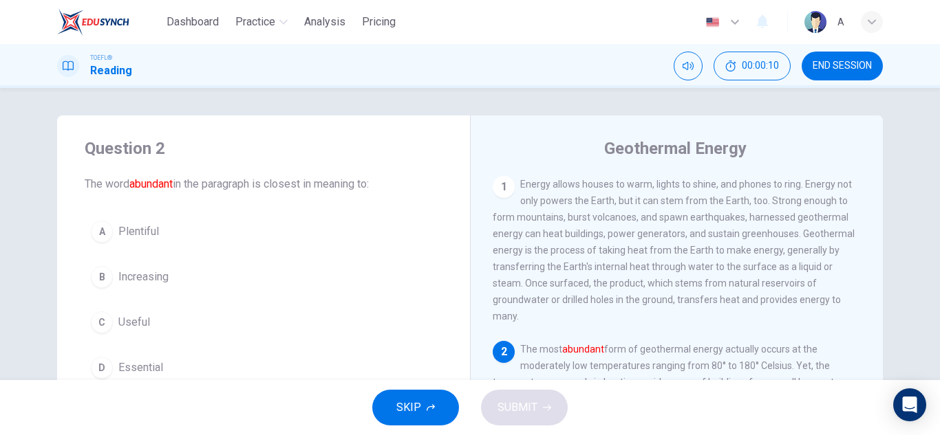
scroll to position [85, 0]
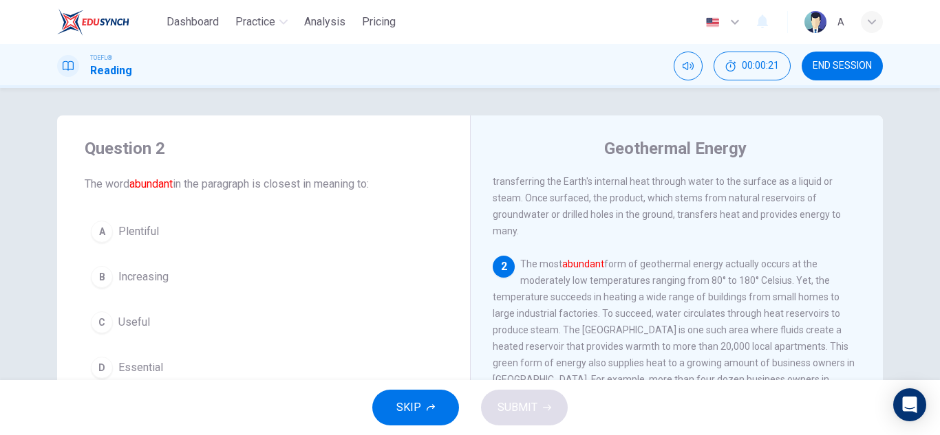
click at [130, 356] on button "D Essential" at bounding box center [264, 368] width 358 height 34
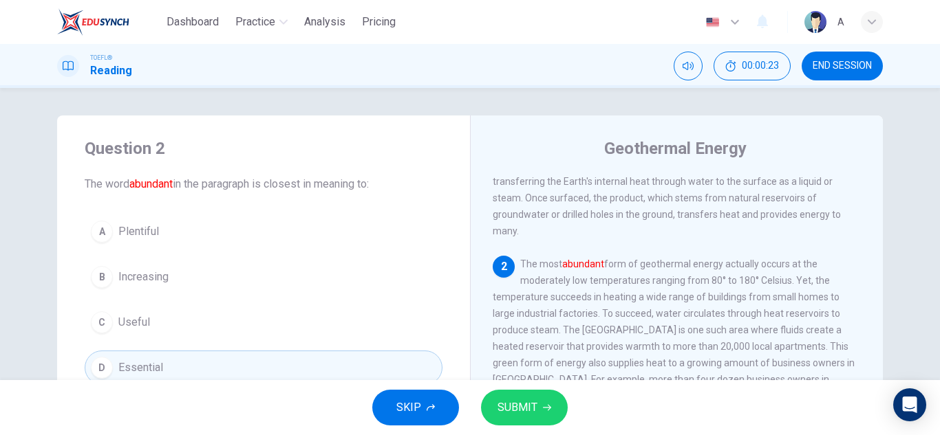
click at [179, 213] on div "Question 2 The word abundant in the paragraph is closest in meaning to: A Plent…" at bounding box center [263, 262] width 413 height 292
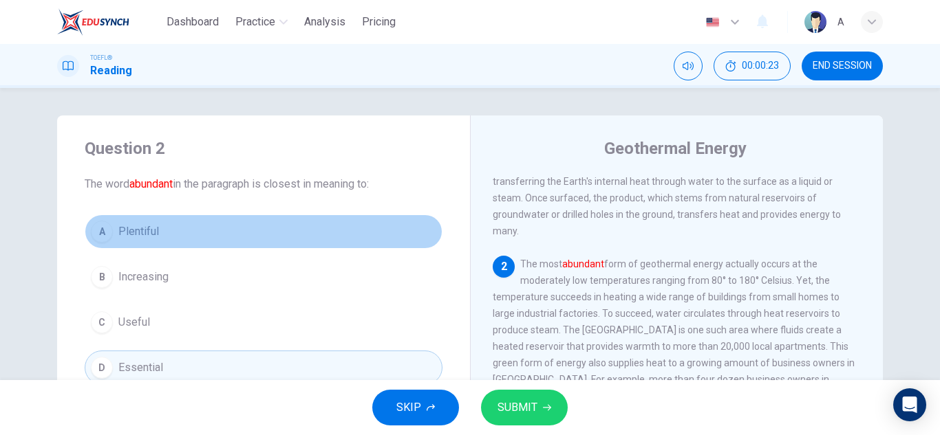
click at [182, 228] on button "A Plentiful" at bounding box center [264, 232] width 358 height 34
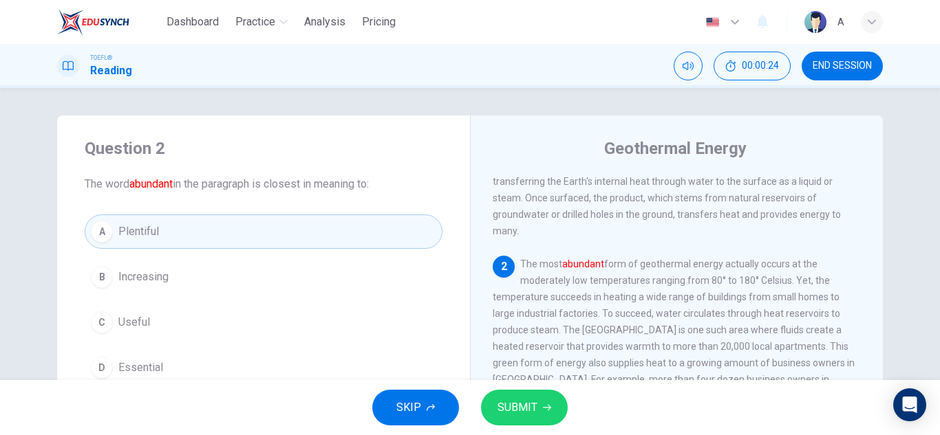
drag, startPoint x: 533, startPoint y: 415, endPoint x: 524, endPoint y: 406, distance: 13.1
click at [524, 406] on span "SUBMIT" at bounding box center [517, 407] width 40 height 19
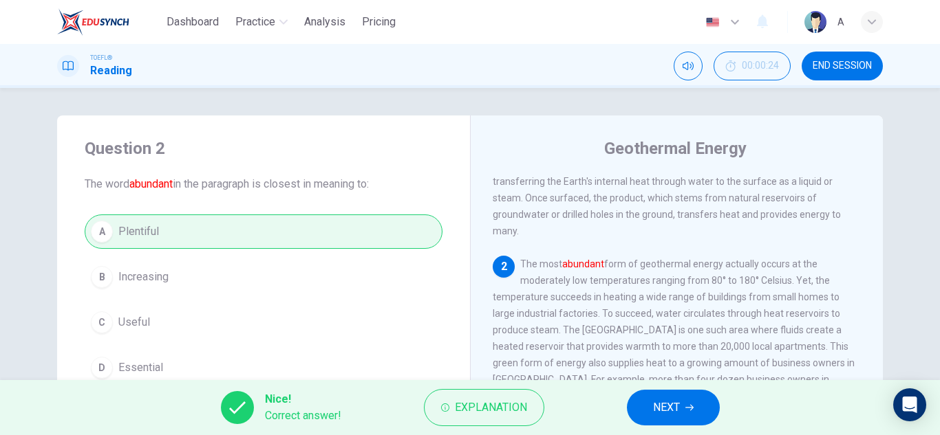
click at [675, 389] on div "Nice! Correct answer! Explanation NEXT" at bounding box center [470, 407] width 940 height 55
click at [677, 410] on span "NEXT" at bounding box center [666, 407] width 27 height 19
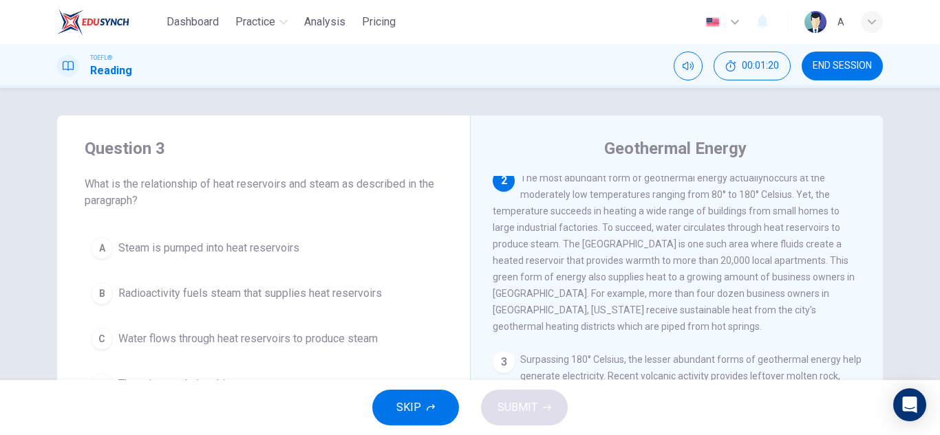
scroll to position [69, 0]
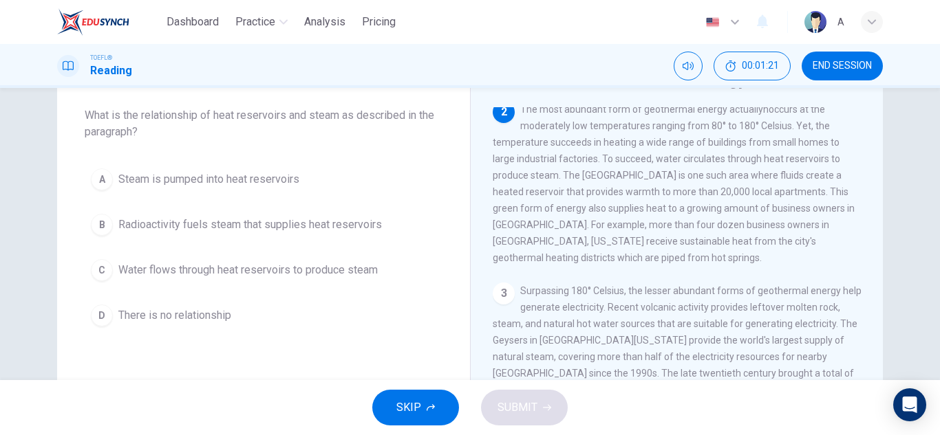
click at [257, 283] on button "C Water flows through heat reservoirs to produce steam" at bounding box center [264, 270] width 358 height 34
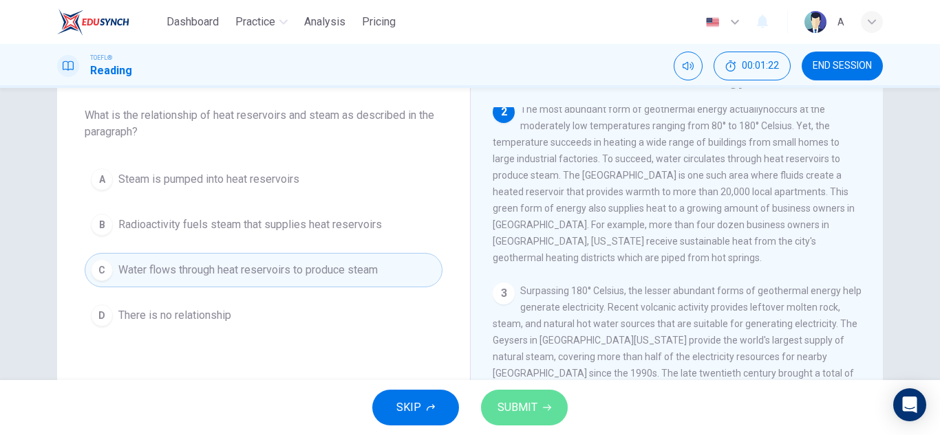
click at [532, 411] on span "SUBMIT" at bounding box center [517, 407] width 40 height 19
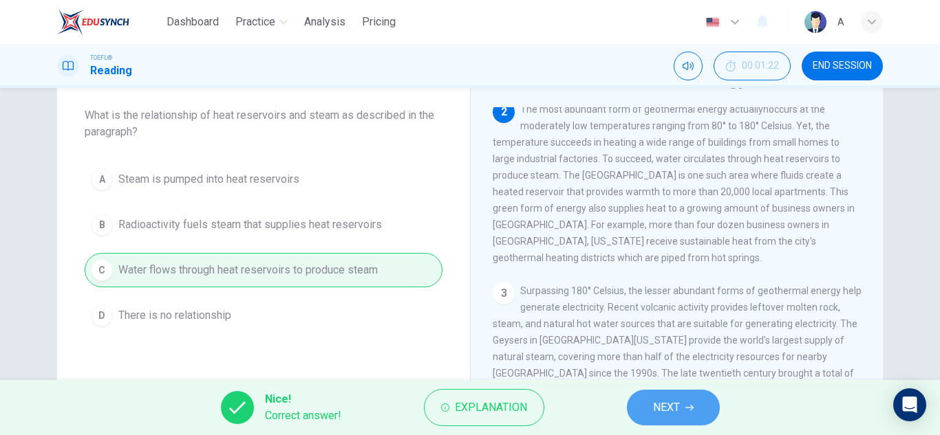
click at [641, 412] on button "NEXT" at bounding box center [673, 408] width 93 height 36
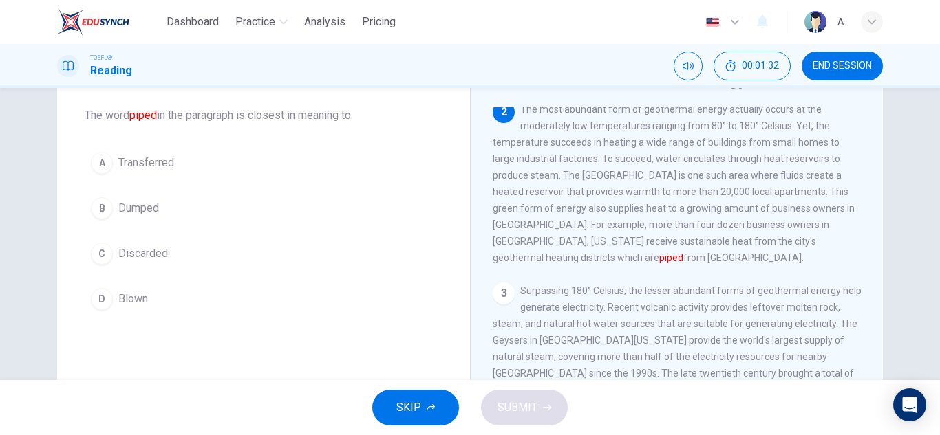
click at [262, 156] on button "A Transferred" at bounding box center [264, 163] width 358 height 34
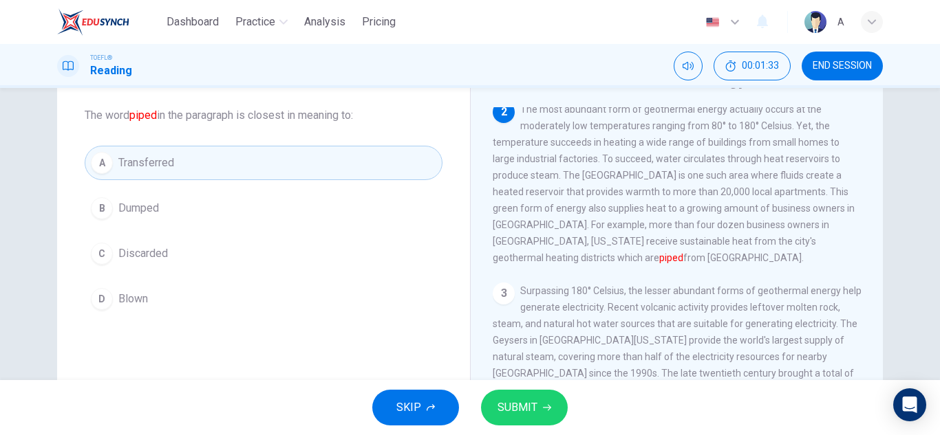
drag, startPoint x: 516, startPoint y: 387, endPoint x: 516, endPoint y: 397, distance: 10.3
click at [516, 387] on div "SKIP SUBMIT" at bounding box center [470, 407] width 940 height 55
click at [519, 405] on span "SUBMIT" at bounding box center [517, 407] width 40 height 19
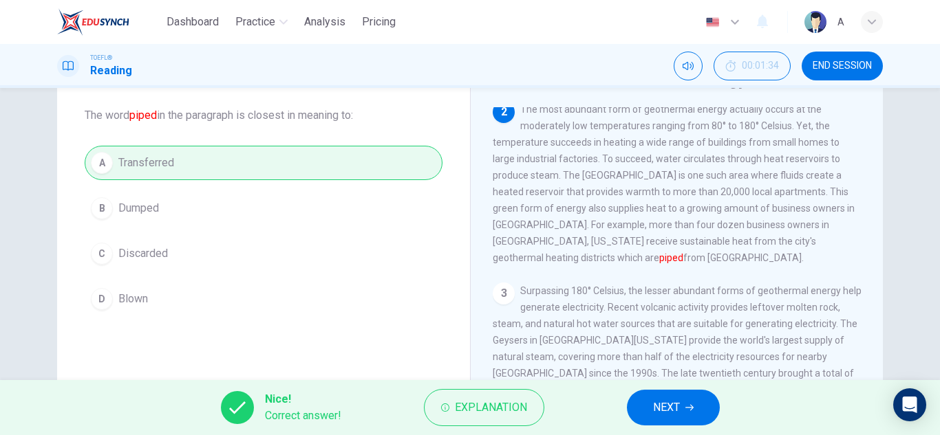
click at [631, 404] on button "NEXT" at bounding box center [673, 408] width 93 height 36
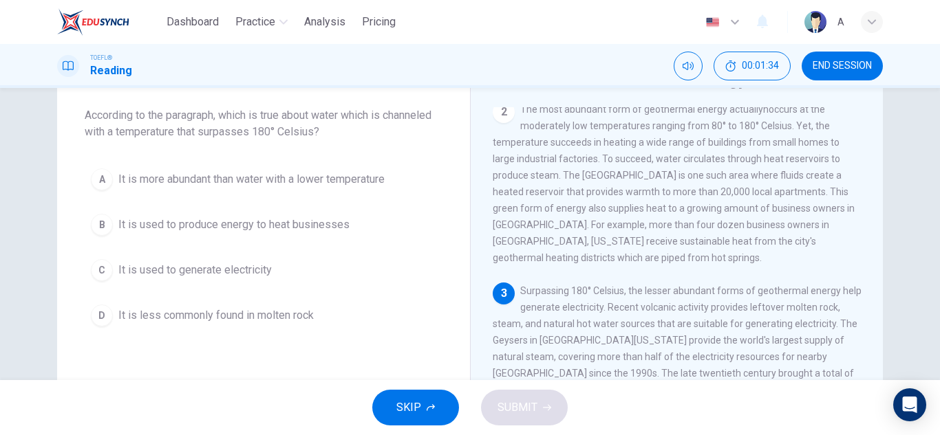
scroll to position [257, 0]
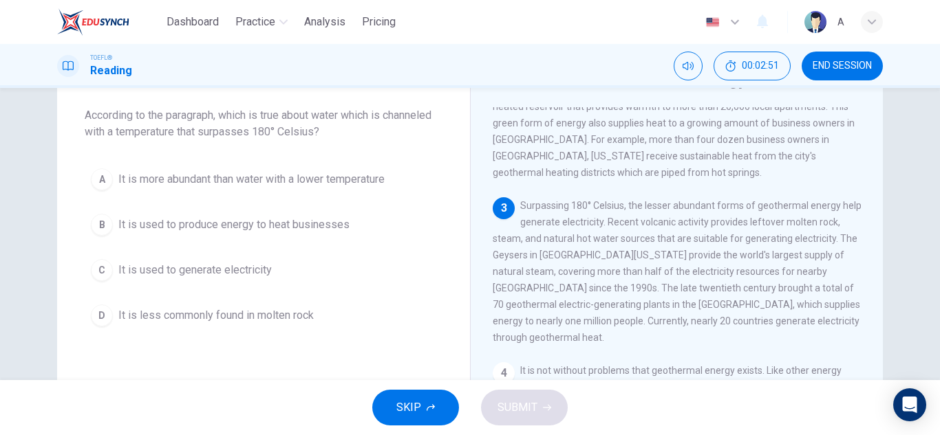
drag, startPoint x: 344, startPoint y: 193, endPoint x: 360, endPoint y: 156, distance: 40.4
click at [360, 156] on div "Question 5 According to the paragraph, which is true about water which is chann…" at bounding box center [263, 201] width 413 height 308
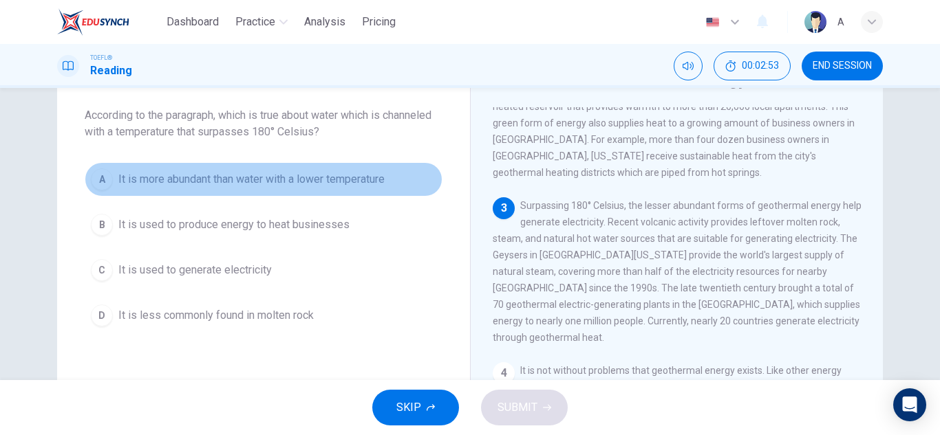
click at [345, 181] on span "It is more abundant than water with a lower temperature" at bounding box center [251, 179] width 266 height 17
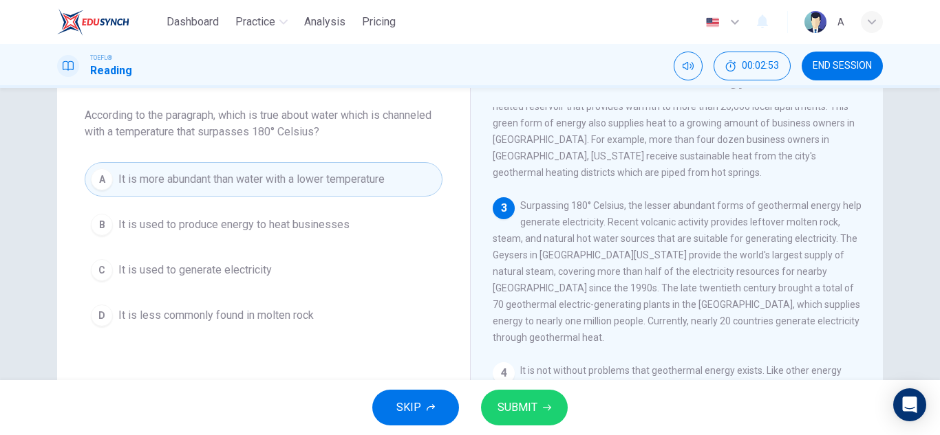
click at [527, 418] on button "SUBMIT" at bounding box center [524, 408] width 87 height 36
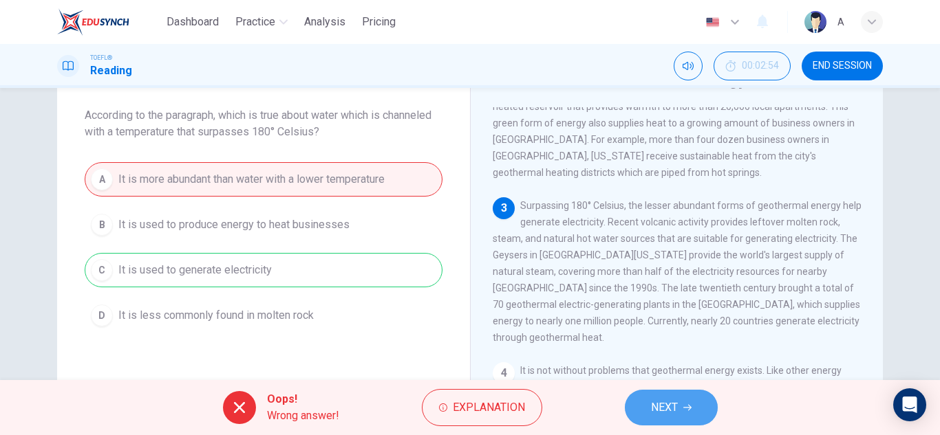
click at [649, 400] on button "NEXT" at bounding box center [671, 408] width 93 height 36
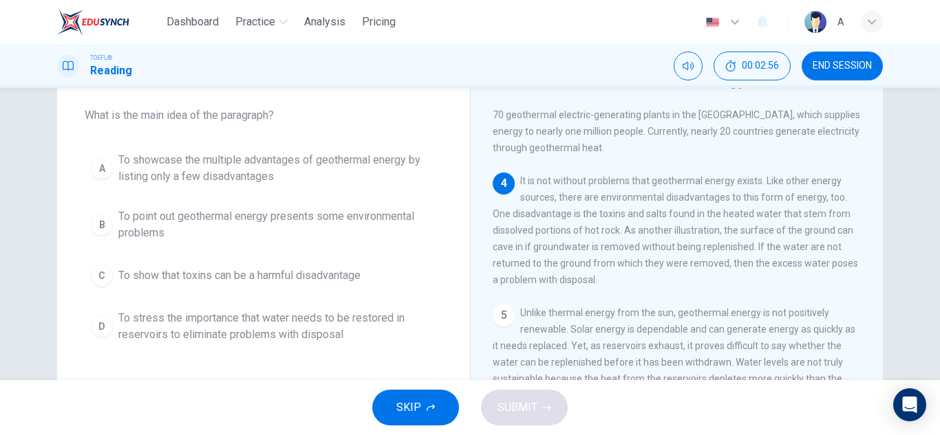
scroll to position [478, 0]
click at [213, 239] on span "To point out geothermal energy presents some environmental problems" at bounding box center [277, 224] width 318 height 33
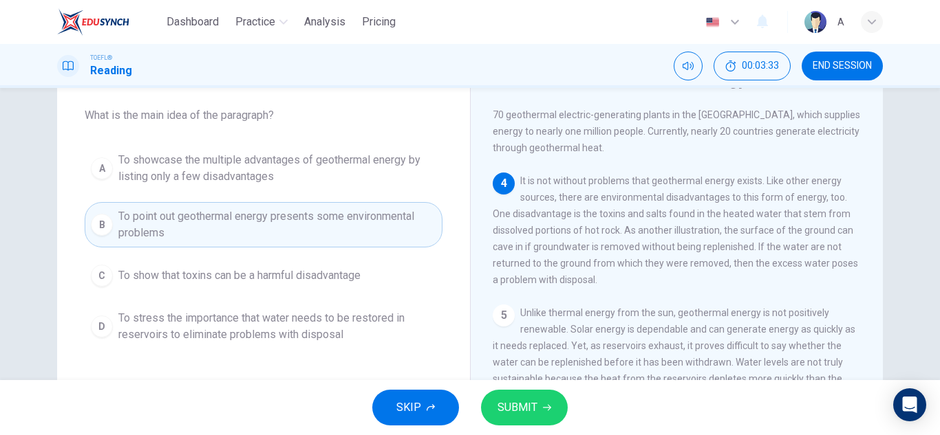
click at [536, 409] on button "SUBMIT" at bounding box center [524, 408] width 87 height 36
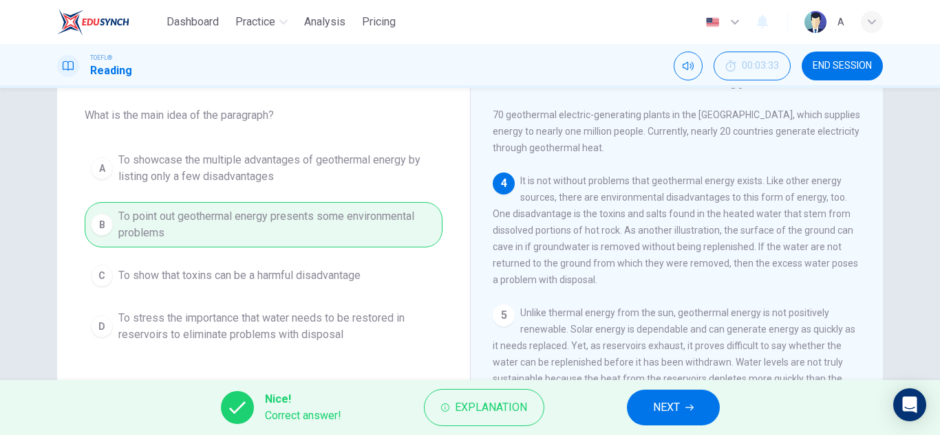
click at [636, 408] on button "NEXT" at bounding box center [673, 408] width 93 height 36
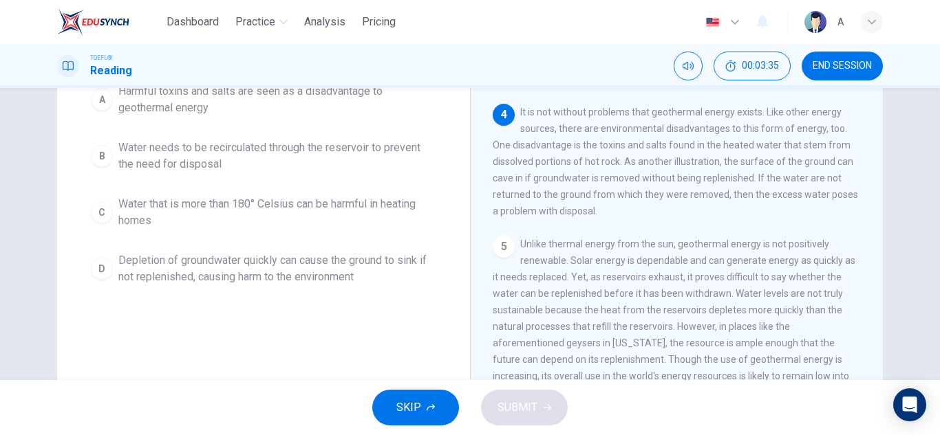
scroll to position [69, 0]
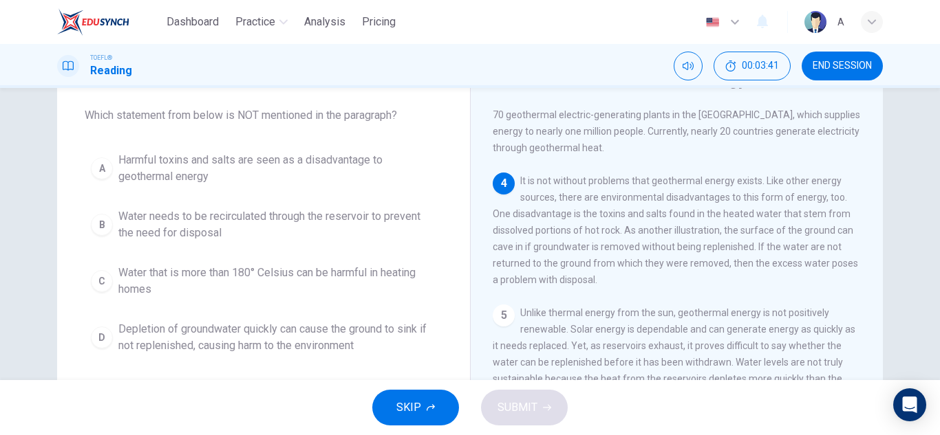
click at [336, 288] on span "Water that is more than 180° Celsius can be harmful in heating homes" at bounding box center [277, 281] width 318 height 33
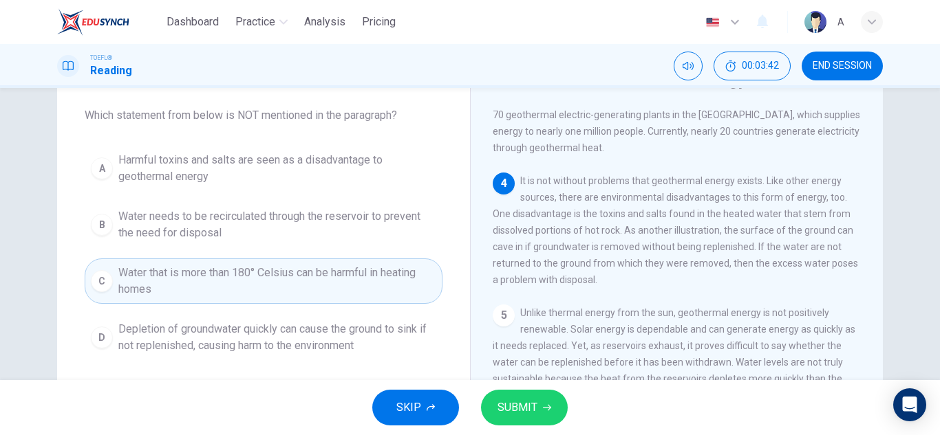
drag, startPoint x: 505, startPoint y: 393, endPoint x: 505, endPoint y: 400, distance: 7.6
click at [505, 400] on button "SUBMIT" at bounding box center [524, 408] width 87 height 36
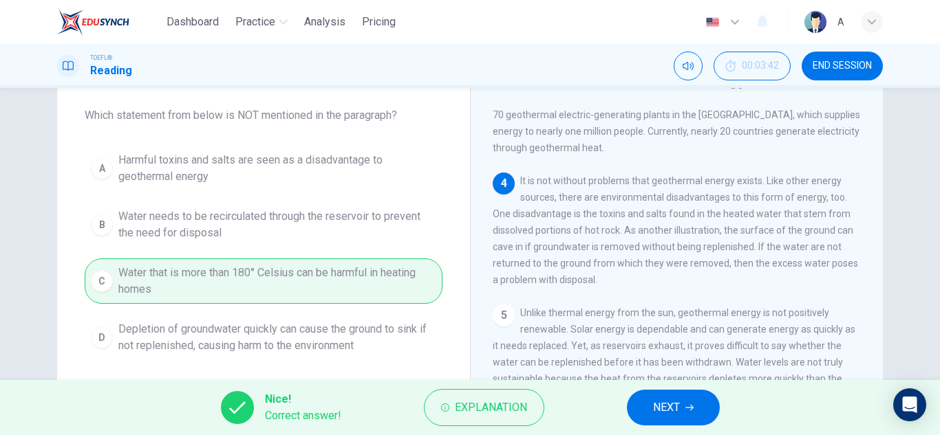
click at [649, 426] on div "Nice! Correct answer! Explanation NEXT" at bounding box center [470, 407] width 940 height 55
click at [652, 413] on button "NEXT" at bounding box center [673, 408] width 93 height 36
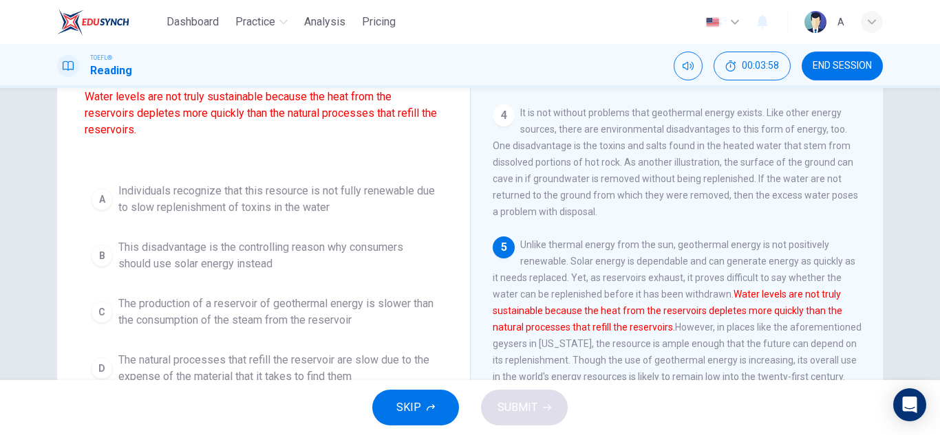
scroll to position [138, 0]
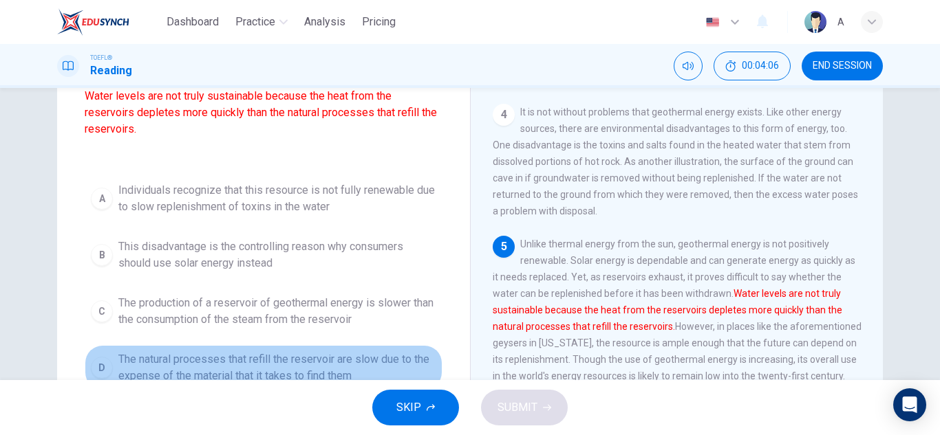
drag, startPoint x: 285, startPoint y: 369, endPoint x: 311, endPoint y: 373, distance: 26.4
click at [285, 369] on span "The natural processes that refill the reservoir are slow due to the expense of …" at bounding box center [277, 367] width 318 height 33
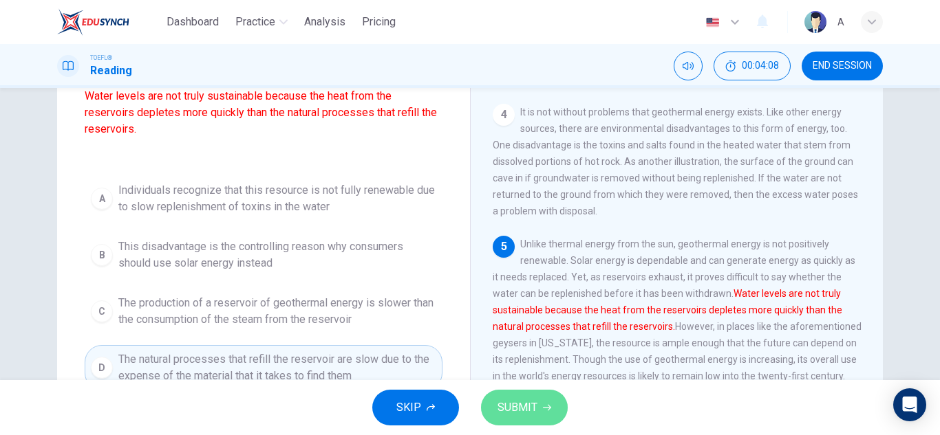
drag, startPoint x: 506, startPoint y: 413, endPoint x: 490, endPoint y: 400, distance: 20.5
click at [490, 400] on button "SUBMIT" at bounding box center [524, 408] width 87 height 36
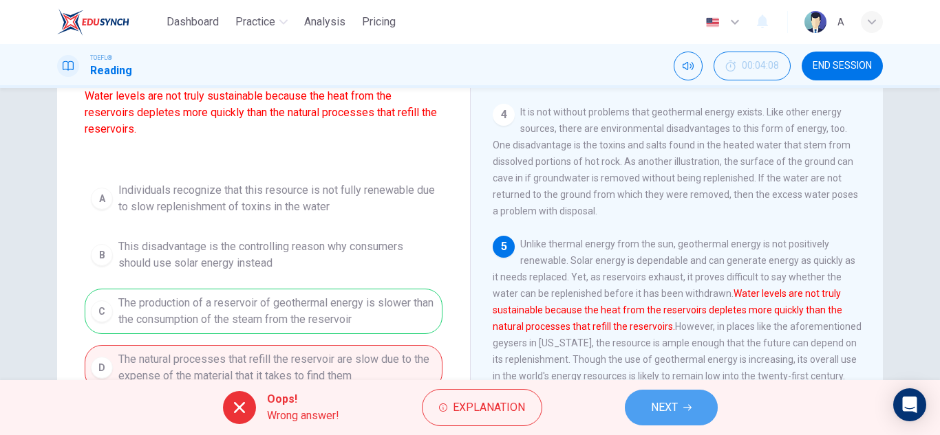
drag, startPoint x: 654, startPoint y: 394, endPoint x: 660, endPoint y: 400, distance: 8.3
click at [655, 394] on button "NEXT" at bounding box center [671, 408] width 93 height 36
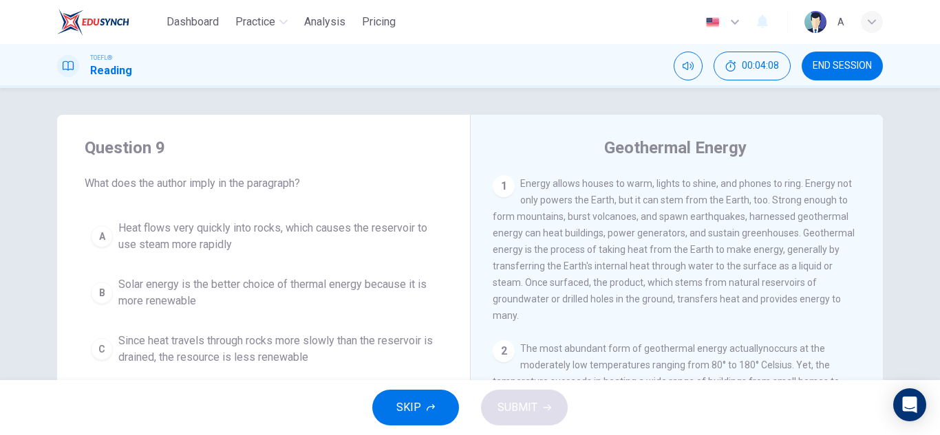
scroll to position [0, 0]
